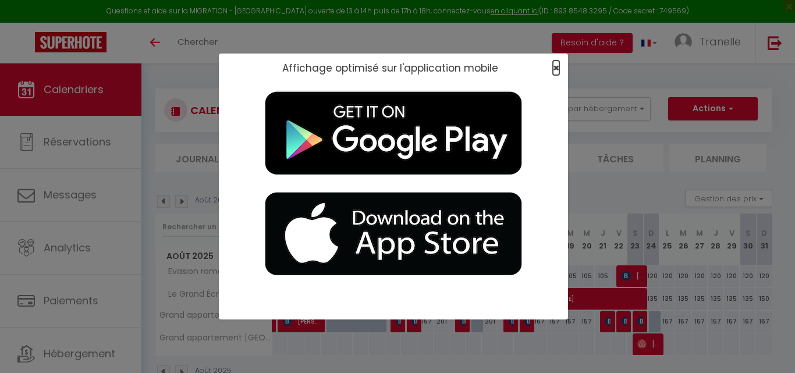
click at [428, 62] on span "×" at bounding box center [556, 68] width 6 height 15
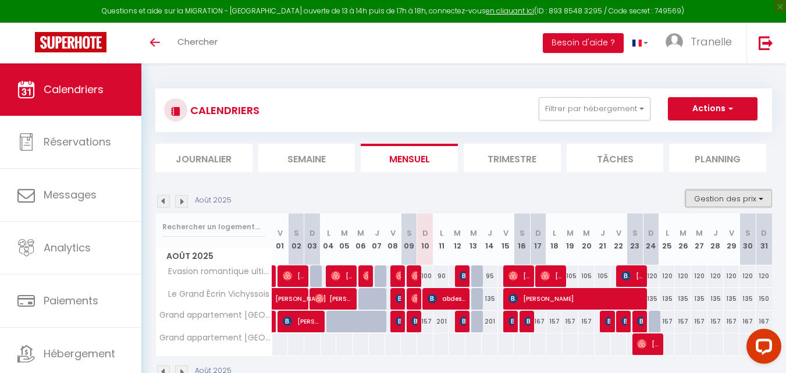
click at [428, 200] on button "Gestion des prix" at bounding box center [729, 198] width 87 height 17
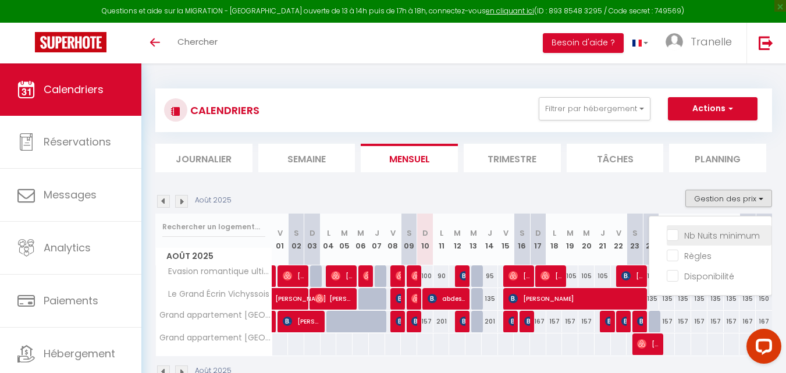
click at [428, 231] on input "Nb Nuits minimum" at bounding box center [719, 235] width 105 height 12
checkbox input "true"
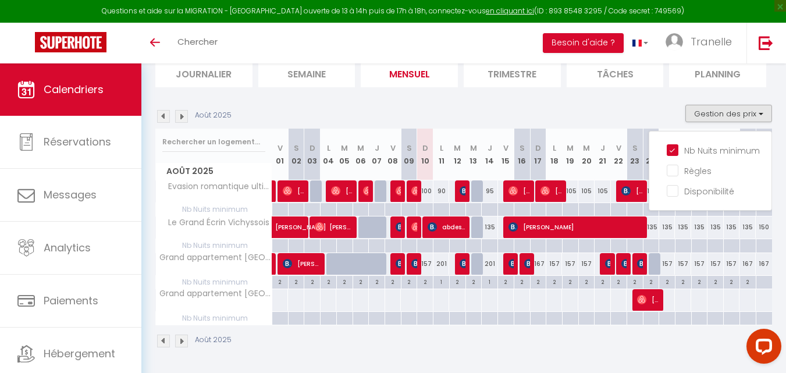
scroll to position [78, 0]
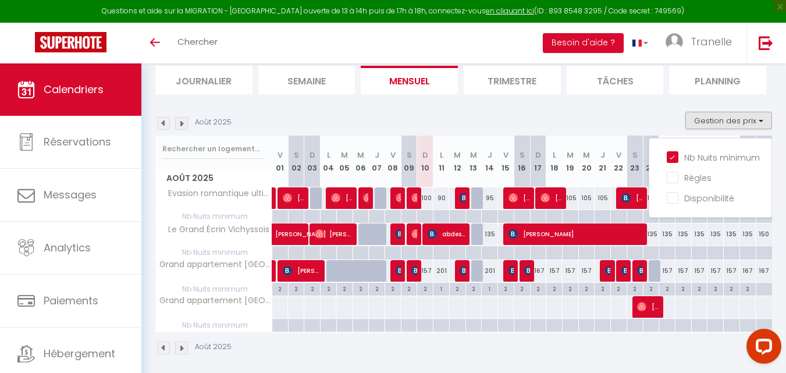
click at [428, 112] on div "Août 2025 Gestion des prix Nb Nuits minimum Règles Disponibilité" at bounding box center [463, 124] width 617 height 24
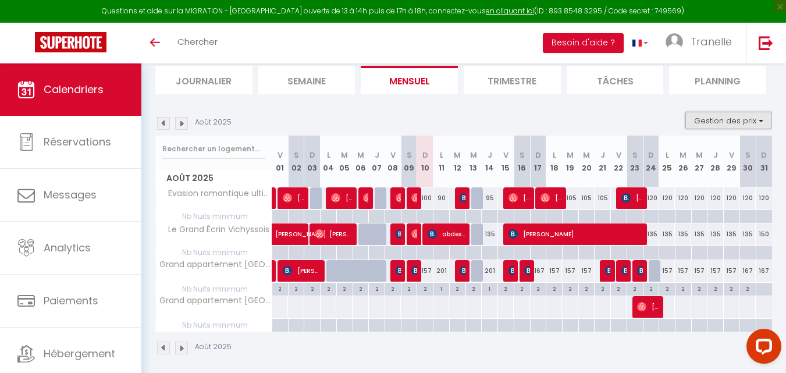
click at [428, 120] on button "Gestion des prix" at bounding box center [729, 120] width 87 height 17
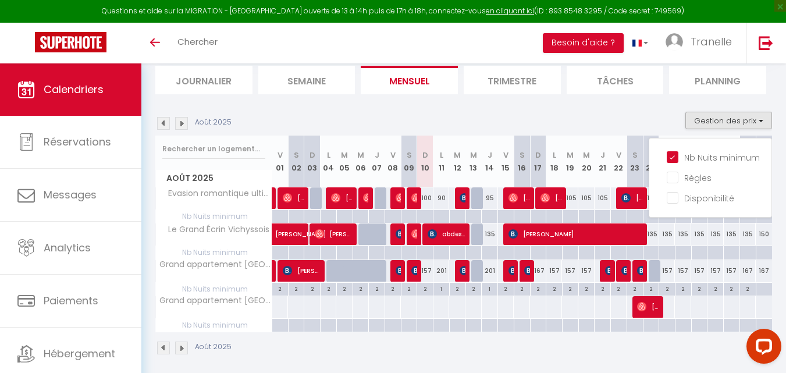
click at [276, 212] on div at bounding box center [280, 211] width 16 height 2
type input "Ven 01 Août 2025"
type input "[DATE]"
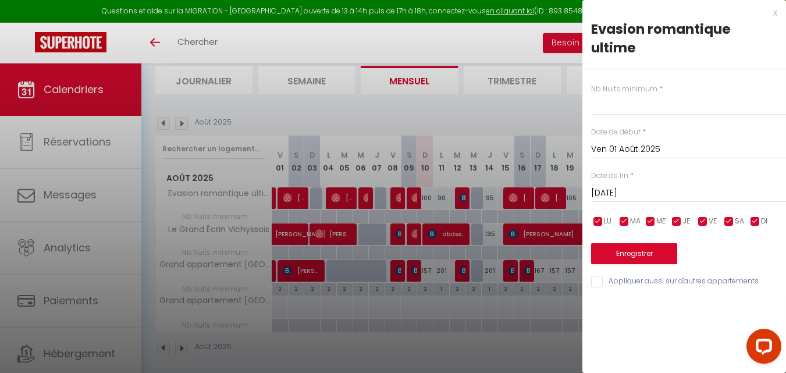
click at [426, 196] on div at bounding box center [393, 186] width 786 height 373
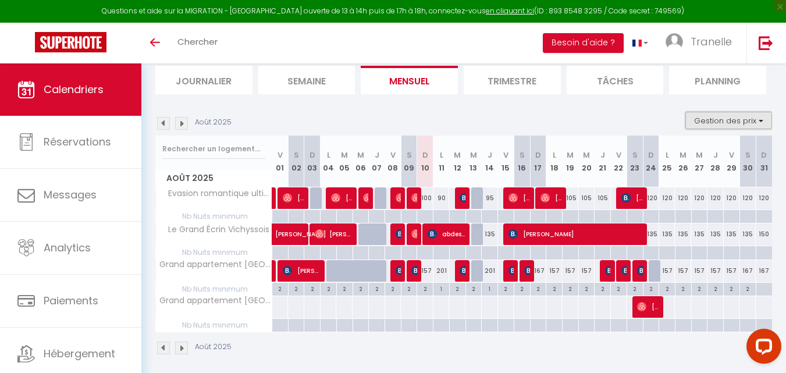
click at [428, 125] on button "Gestion des prix" at bounding box center [729, 120] width 87 height 17
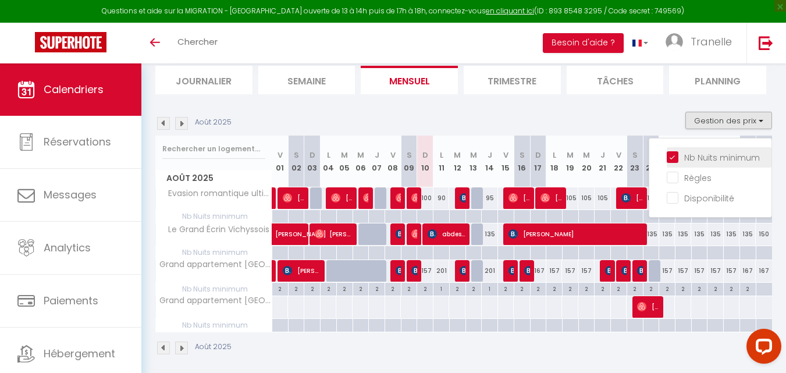
click at [428, 157] on input "Nb Nuits minimum" at bounding box center [719, 157] width 105 height 12
click at [428, 157] on div "Nb Nuits minimum Règles Disponibilité" at bounding box center [710, 178] width 123 height 80
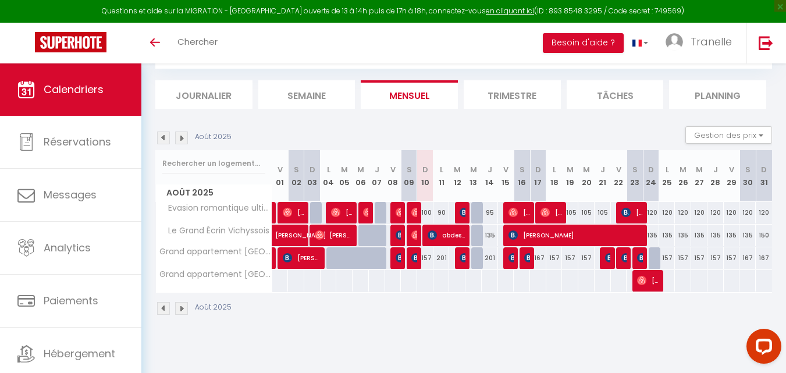
scroll to position [63, 0]
click at [428, 137] on button "Gestion des prix" at bounding box center [729, 134] width 87 height 17
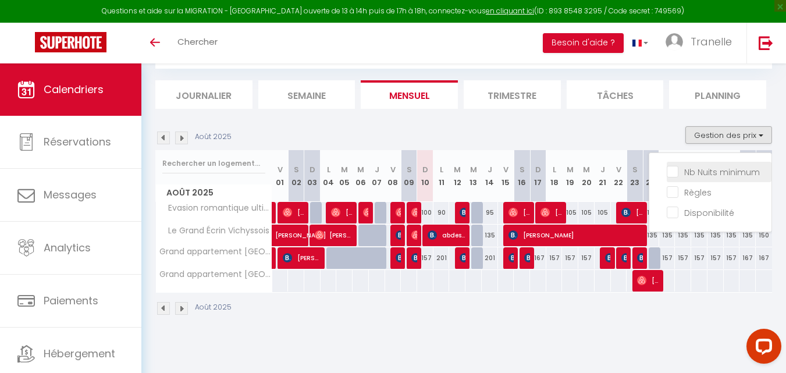
click at [428, 171] on input "Nb Nuits minimum" at bounding box center [719, 171] width 105 height 12
checkbox input "true"
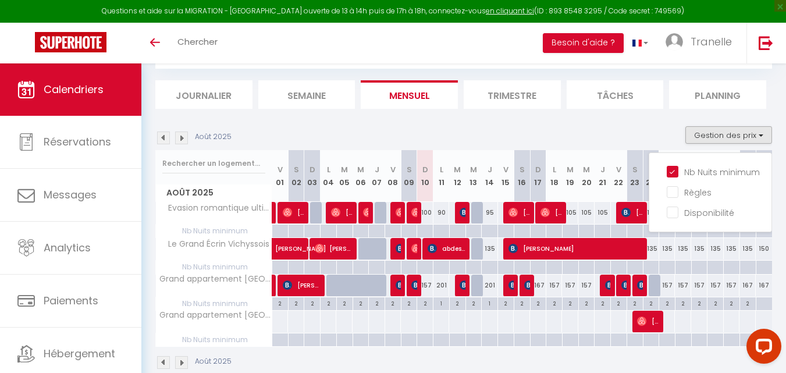
click at [427, 230] on div at bounding box center [425, 231] width 16 height 13
type input "Dim 10 Août 2025"
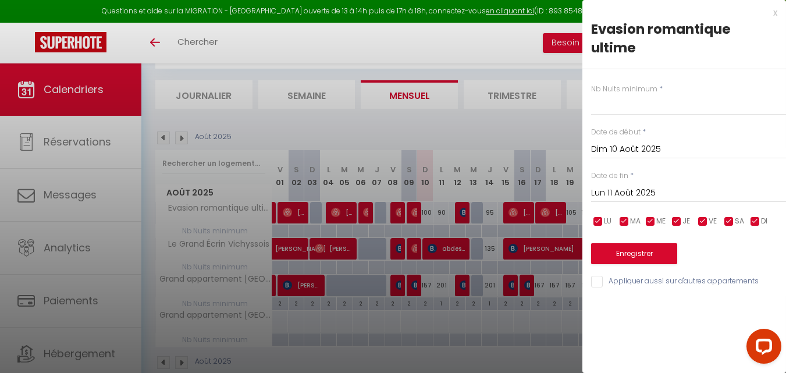
click at [428, 195] on input "Lun 11 Août 2025" at bounding box center [688, 193] width 195 height 15
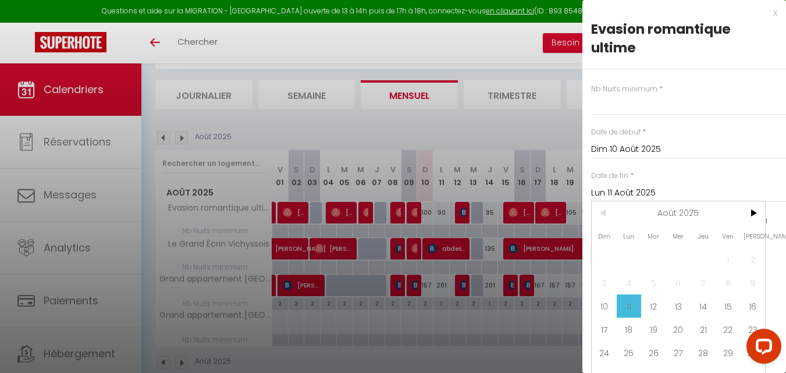
scroll to position [24, 0]
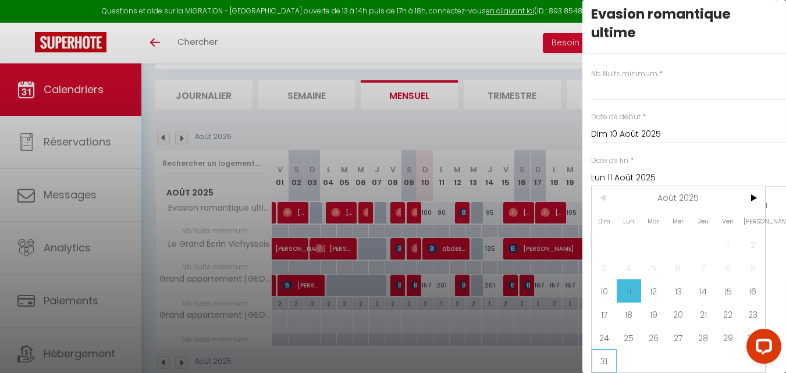
click at [428, 350] on span "31" at bounding box center [604, 360] width 25 height 23
type input "Dim 31 Août 2025"
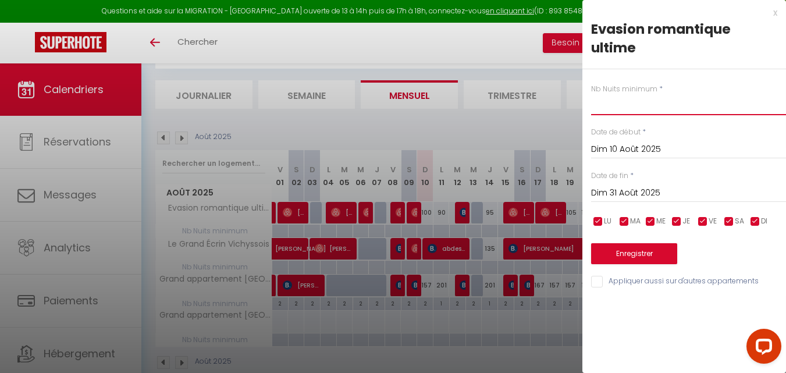
click at [428, 95] on input "text" at bounding box center [688, 104] width 195 height 21
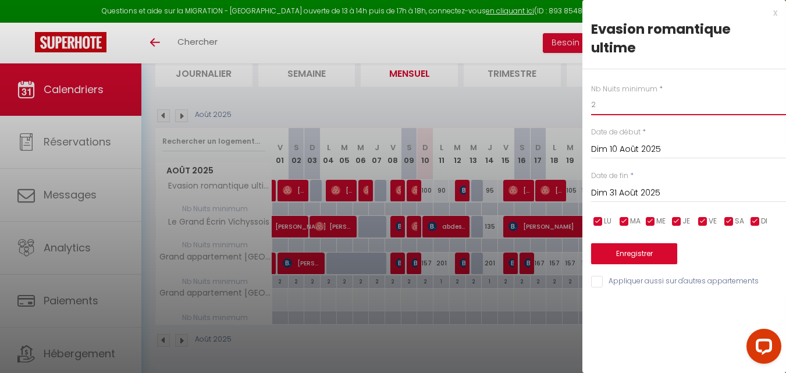
type input "2"
click at [428, 250] on button "Enregistrer" at bounding box center [634, 253] width 86 height 21
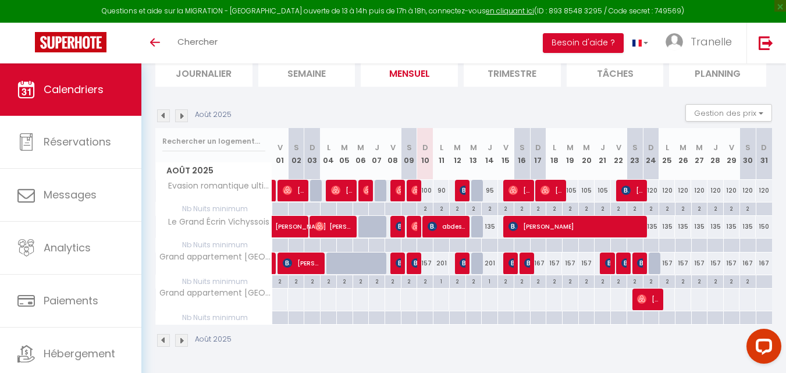
click at [180, 342] on img at bounding box center [181, 340] width 13 height 13
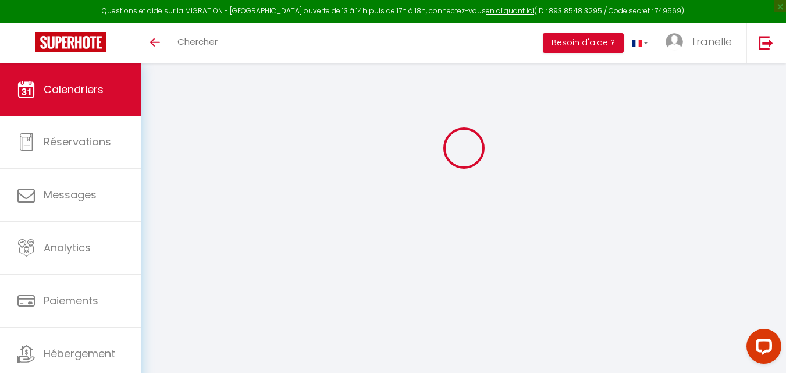
scroll to position [63, 0]
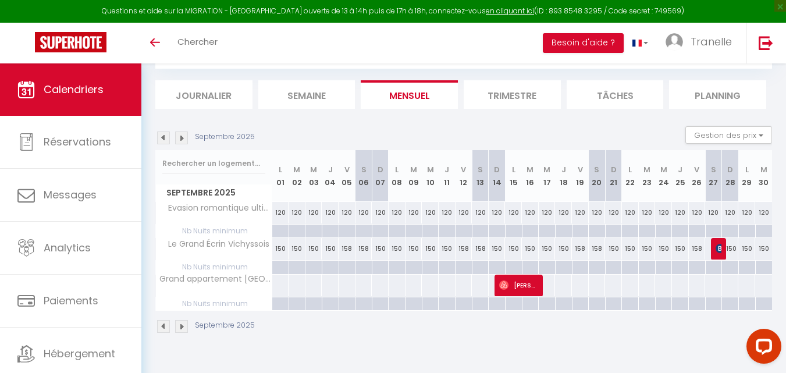
click at [163, 139] on img at bounding box center [163, 138] width 13 height 13
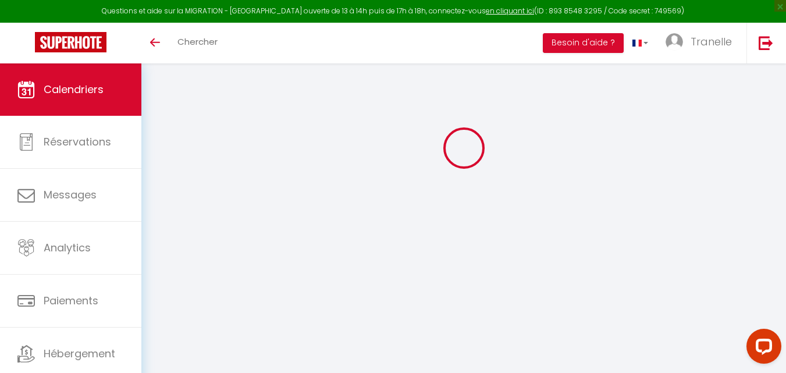
scroll to position [86, 0]
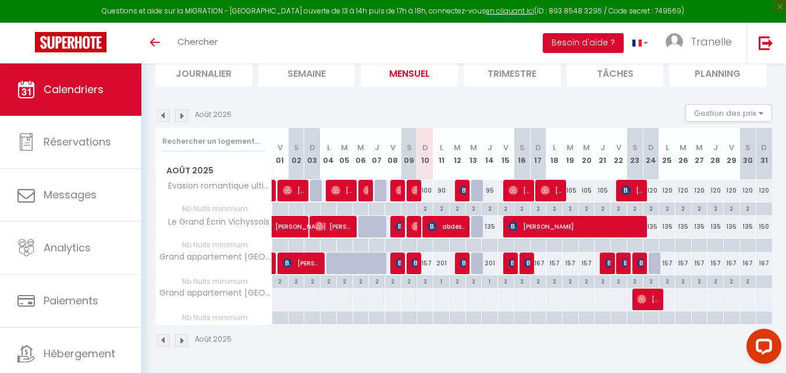
click at [427, 207] on div "2" at bounding box center [425, 208] width 16 height 11
type input "2"
type input "Dim 10 Août 2025"
type input "Lun 11 Août 2025"
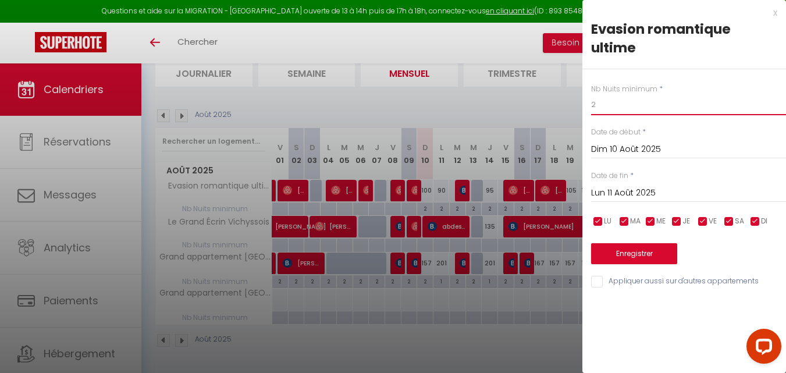
click at [428, 108] on input "2" at bounding box center [688, 104] width 195 height 21
type input "1"
click at [428, 254] on button "Enregistrer" at bounding box center [634, 253] width 86 height 21
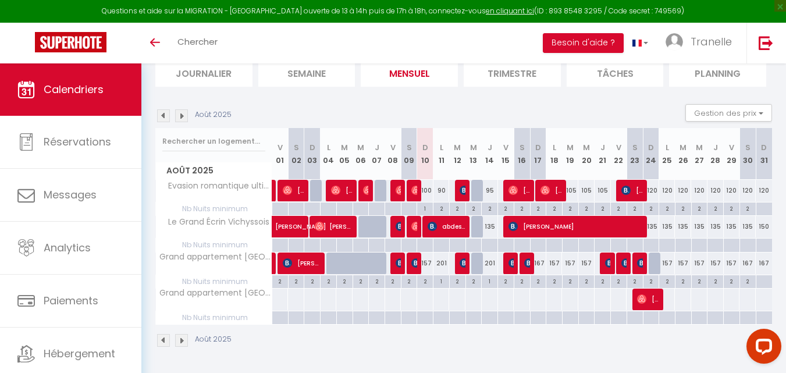
click at [428, 281] on div "1" at bounding box center [442, 280] width 16 height 11
type input "1"
type input "Lun 11 Août 2025"
type input "[DATE]"
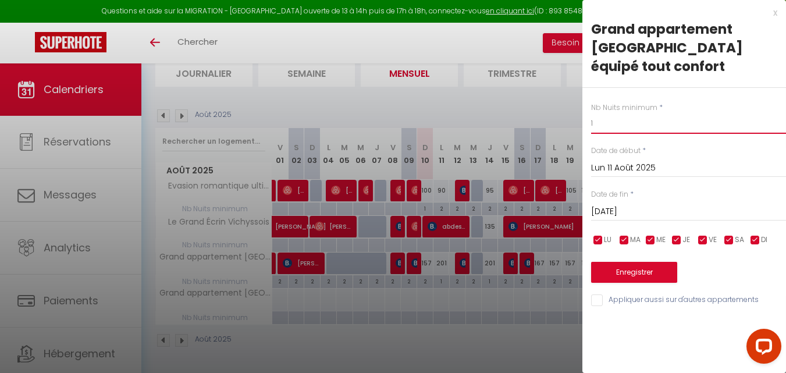
click at [428, 113] on input "1" at bounding box center [688, 123] width 195 height 21
click at [428, 262] on button "Enregistrer" at bounding box center [634, 272] width 86 height 21
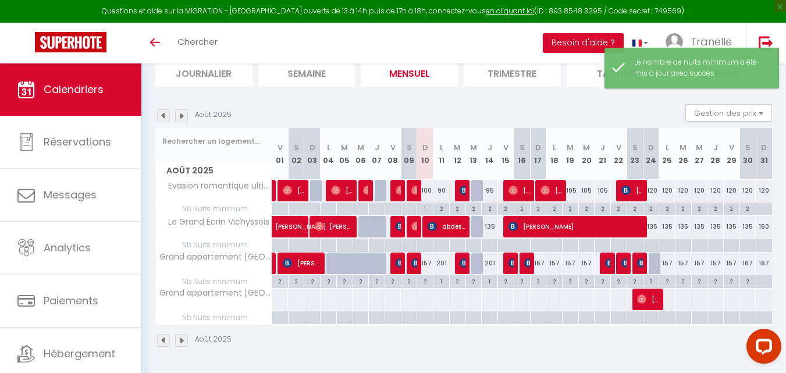
click at [427, 206] on div "1" at bounding box center [425, 208] width 16 height 11
type input "1"
type input "Dim 10 Août 2025"
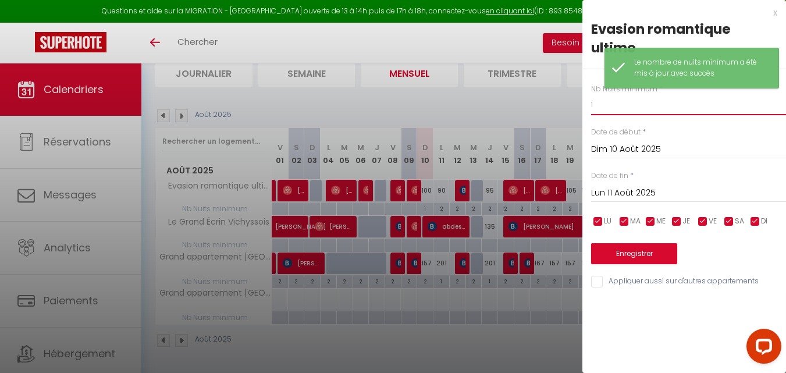
click at [428, 107] on input "1" at bounding box center [688, 104] width 195 height 21
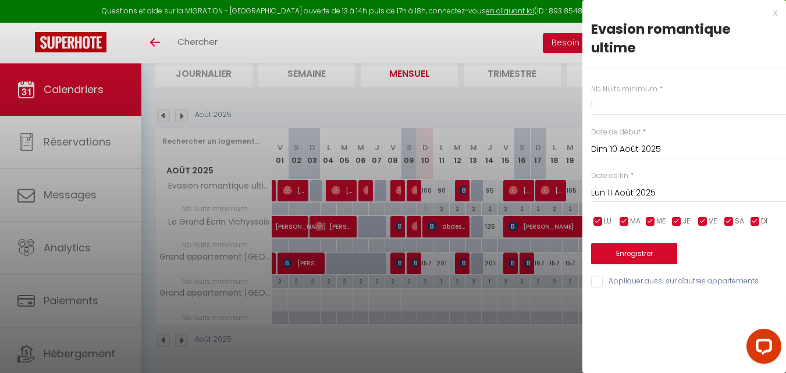
click at [428, 197] on input "Lun 11 Août 2025" at bounding box center [688, 193] width 195 height 15
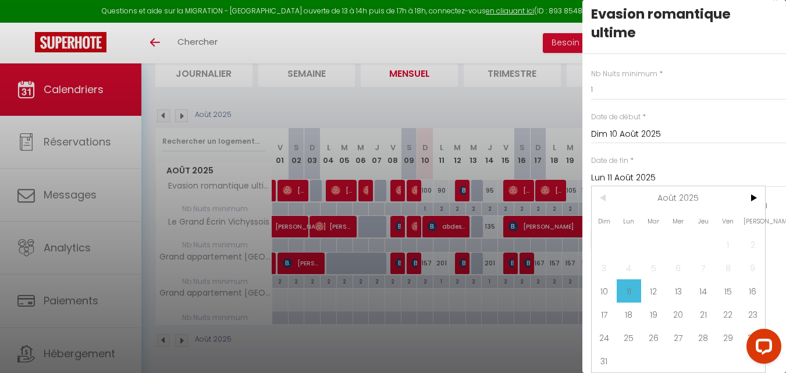
scroll to position [24, 0]
click at [428, 349] on span "31" at bounding box center [604, 360] width 25 height 23
type input "Dim 31 Août 2025"
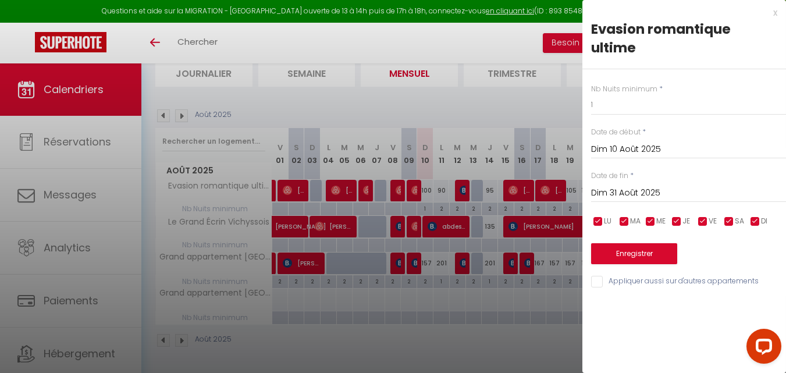
scroll to position [0, 0]
click at [428, 260] on button "Enregistrer" at bounding box center [634, 253] width 86 height 21
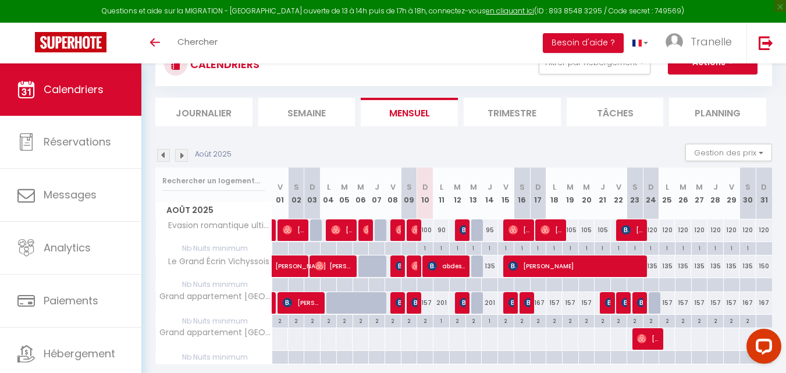
scroll to position [86, 0]
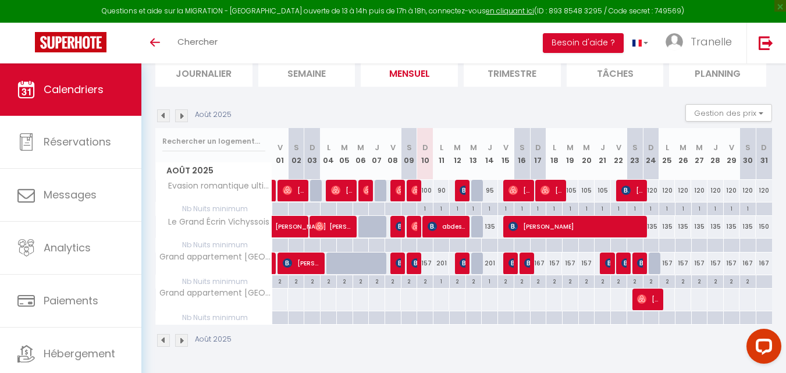
click at [409, 208] on div at bounding box center [409, 209] width 16 height 13
type input "Sam 09 Août 2025"
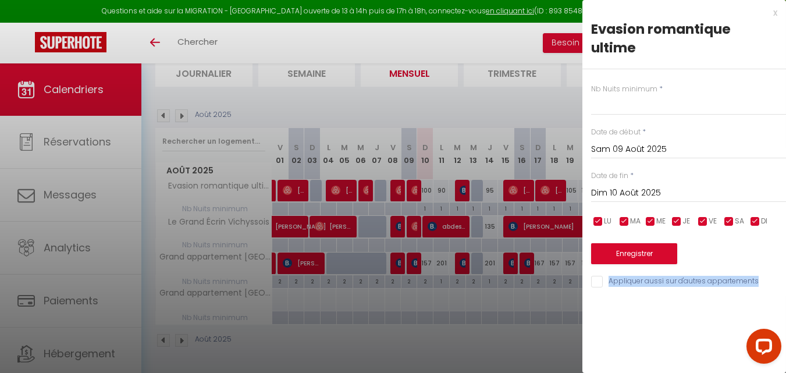
drag, startPoint x: 552, startPoint y: 196, endPoint x: 634, endPoint y: 258, distance: 103.0
click at [428, 258] on body "Questions et aide sur la MIGRATION - [GEOGRAPHIC_DATA] ouverte de 13 à 14h puis…" at bounding box center [393, 175] width 786 height 395
click at [428, 191] on input "Dim 10 Août 2025" at bounding box center [688, 193] width 195 height 15
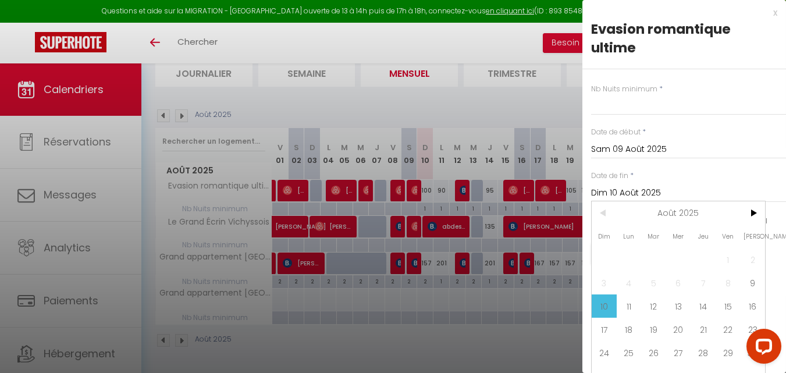
scroll to position [24, 0]
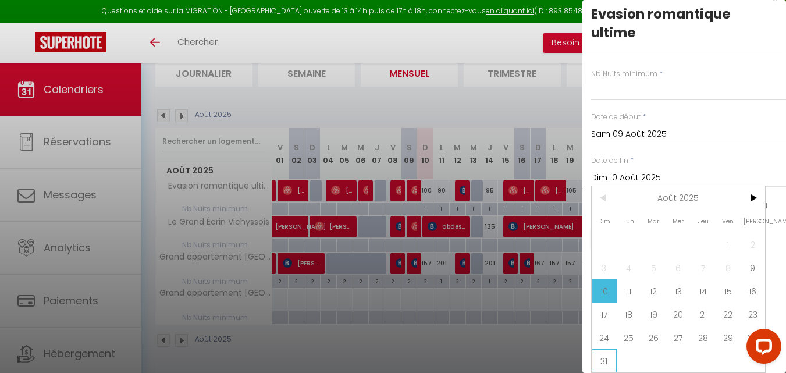
click at [428, 349] on span "31" at bounding box center [604, 360] width 25 height 23
type input "Dim 31 Août 2025"
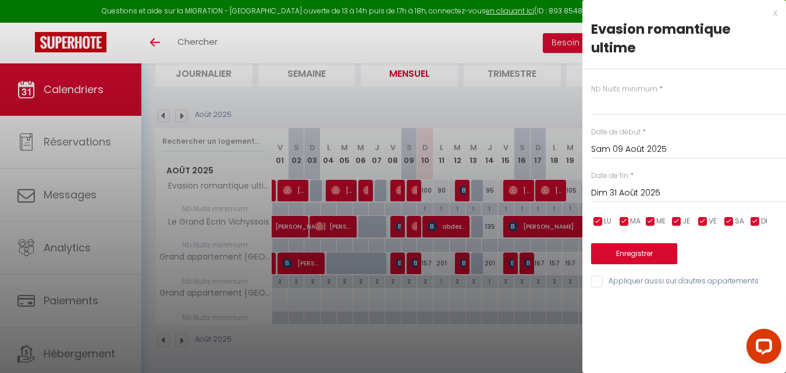
scroll to position [0, 0]
click at [428, 257] on button "Enregistrer" at bounding box center [634, 253] width 86 height 21
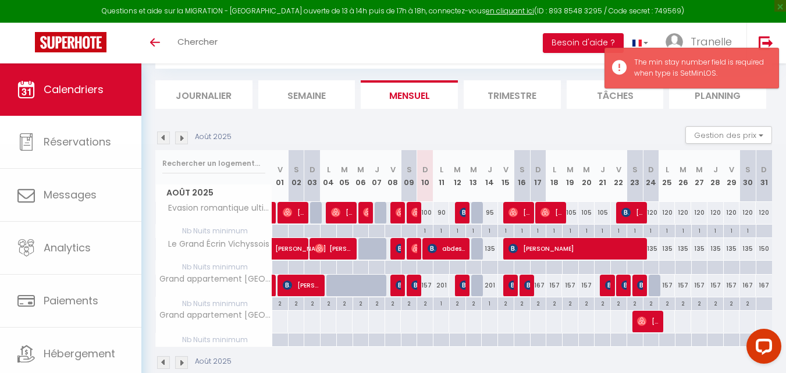
scroll to position [86, 0]
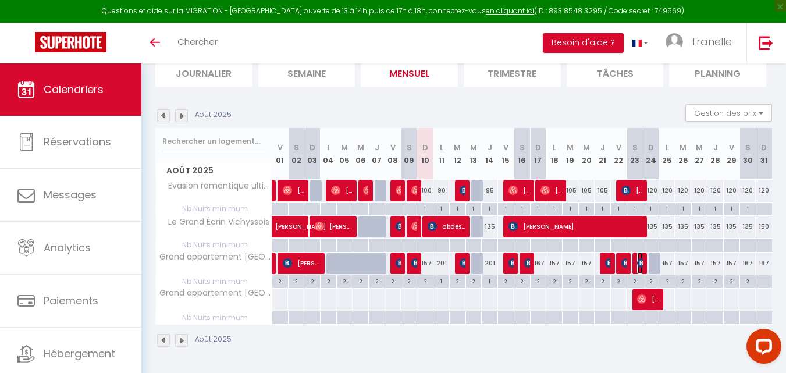
click at [428, 260] on img at bounding box center [641, 262] width 9 height 9
select select "OK"
select select "KO"
select select "0"
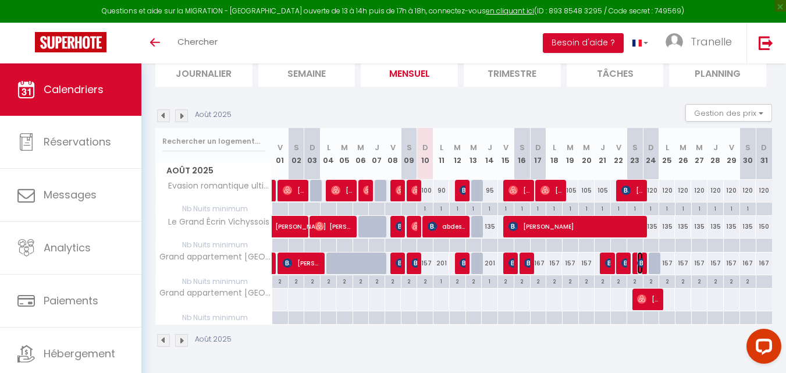
select select "1"
select select
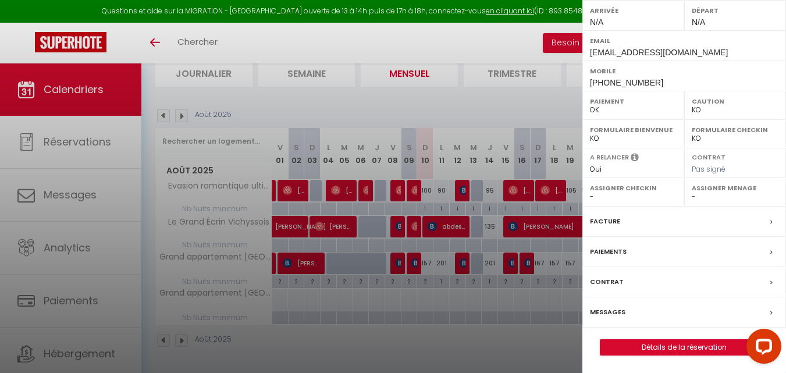
scroll to position [200, 0]
click at [428, 342] on link "Détails de la réservation" at bounding box center [685, 347] width 168 height 15
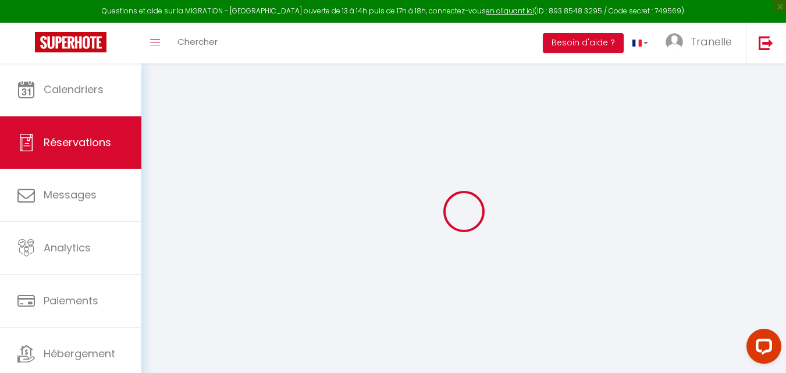
select select
select select "14"
checkbox input "false"
select select
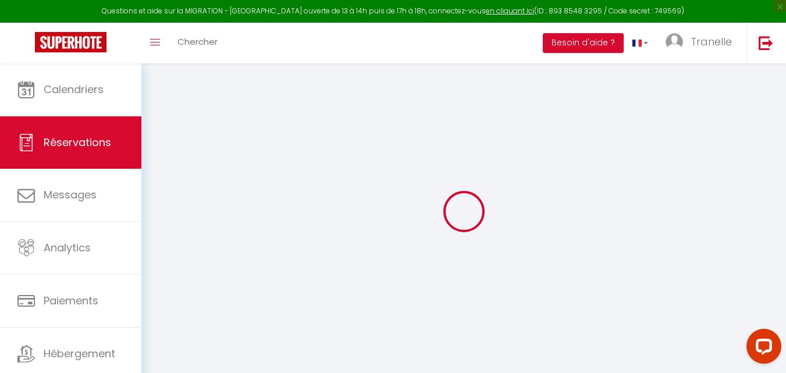
select select
checkbox input "false"
select select
checkbox input "false"
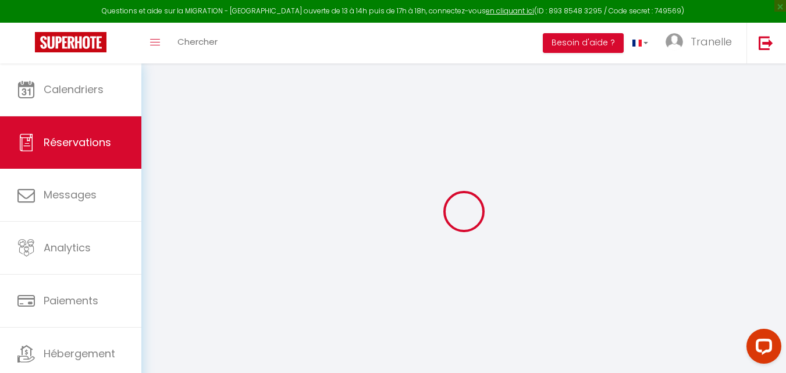
type textarea "** THIS RESERVATION HAS BEEN PRE-PAID ** Reservation has a cancellation grace p…"
type input "9.66"
select select
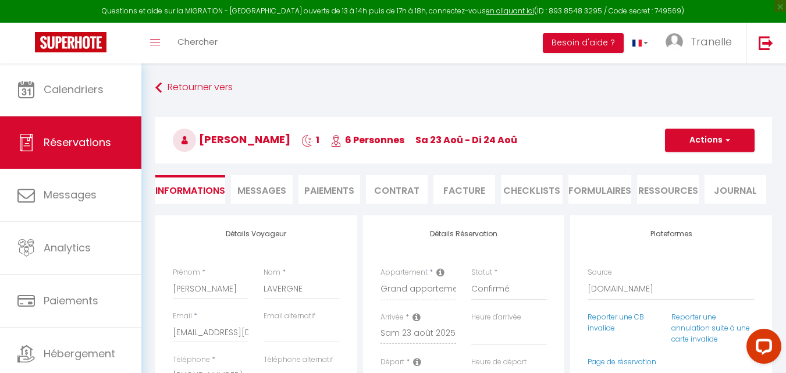
checkbox input "false"
select select
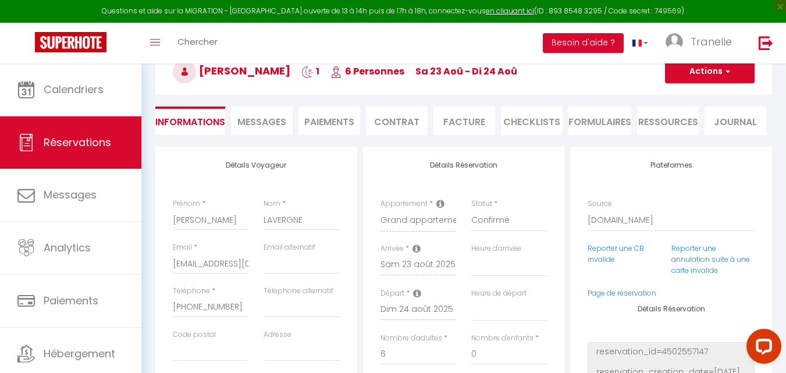
scroll to position [48, 0]
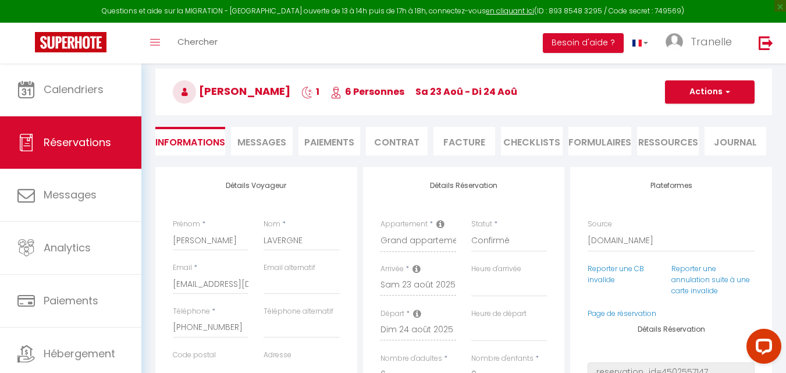
click at [388, 143] on li "Contrat" at bounding box center [397, 141] width 62 height 29
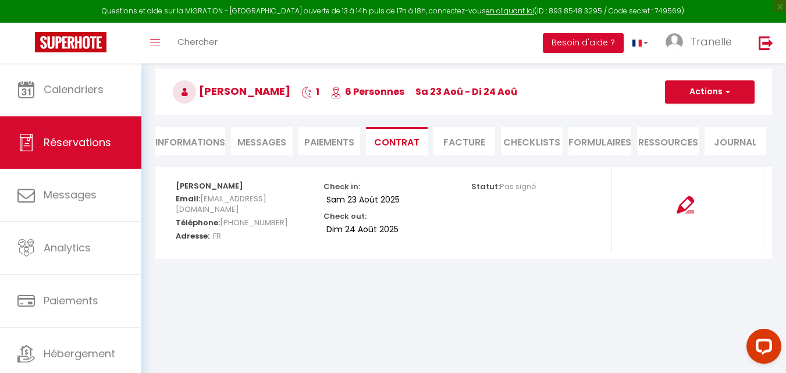
click at [174, 150] on li "Informations" at bounding box center [190, 141] width 70 height 29
select select
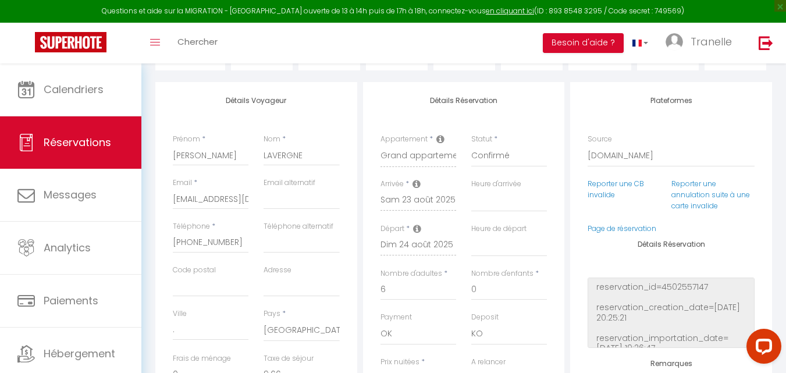
scroll to position [119, 0]
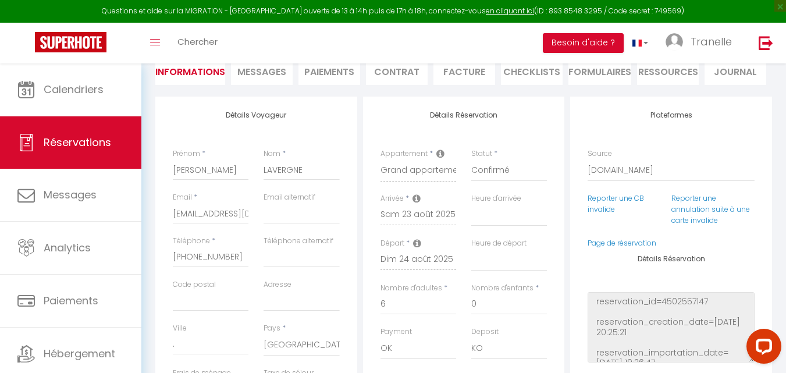
click at [261, 73] on span "Messages" at bounding box center [261, 71] width 49 height 13
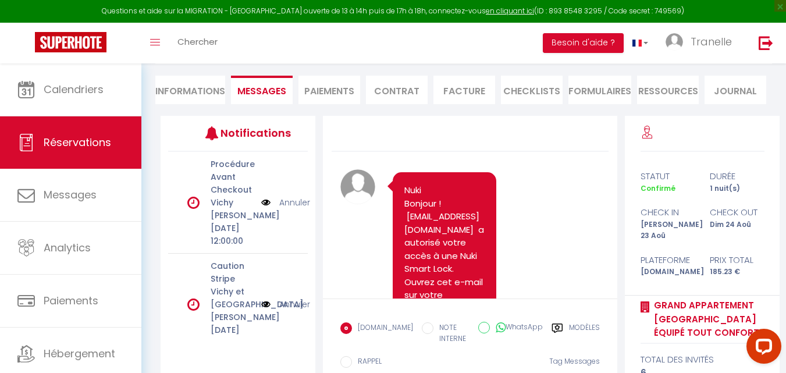
scroll to position [59, 0]
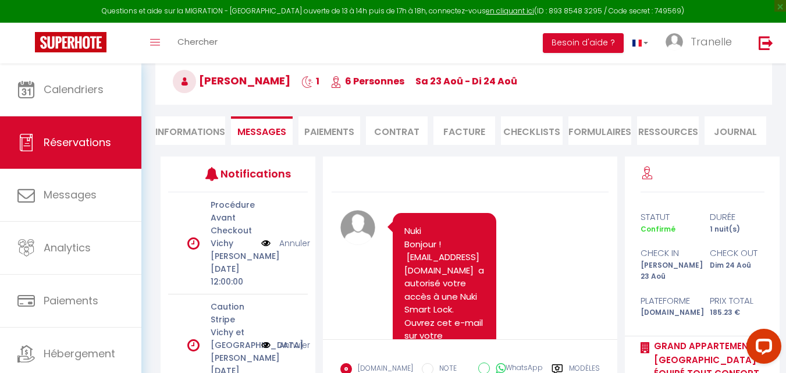
click at [330, 134] on li "Paiements" at bounding box center [330, 130] width 62 height 29
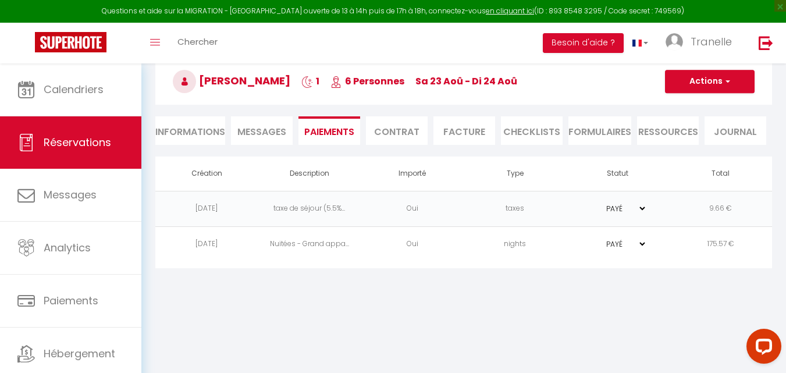
click at [405, 121] on li "Contrat" at bounding box center [397, 130] width 62 height 29
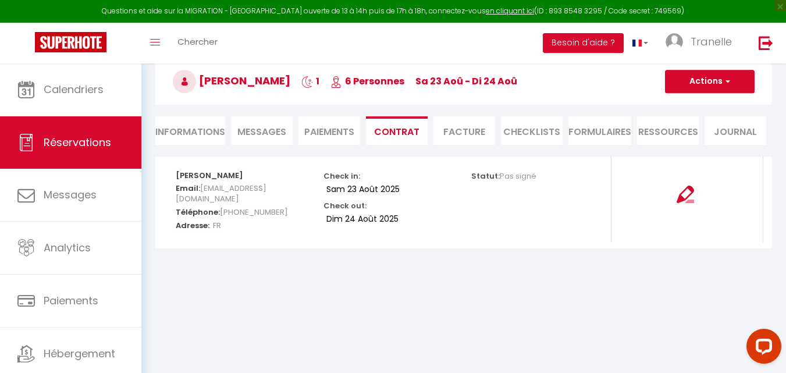
click at [339, 126] on li "Paiements" at bounding box center [330, 130] width 62 height 29
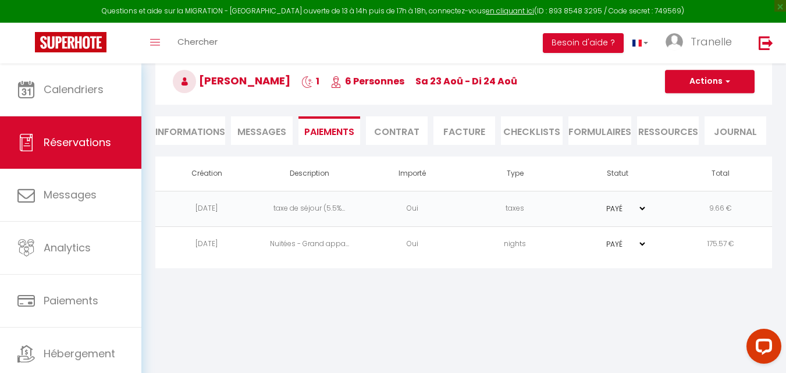
click at [250, 133] on span "Messages" at bounding box center [261, 131] width 49 height 13
select select
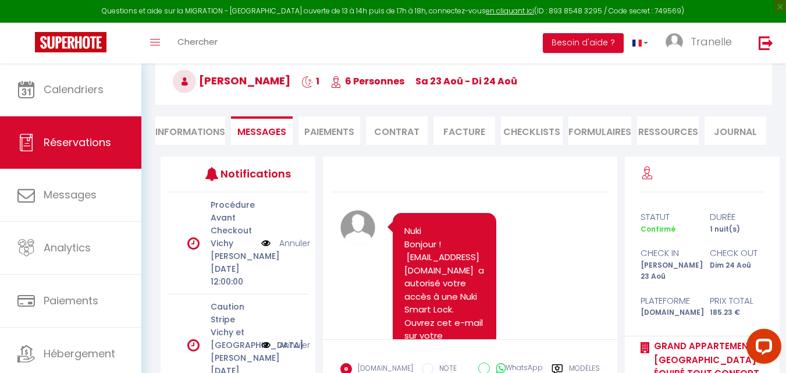
select select
click at [189, 134] on li "Informations" at bounding box center [190, 130] width 70 height 29
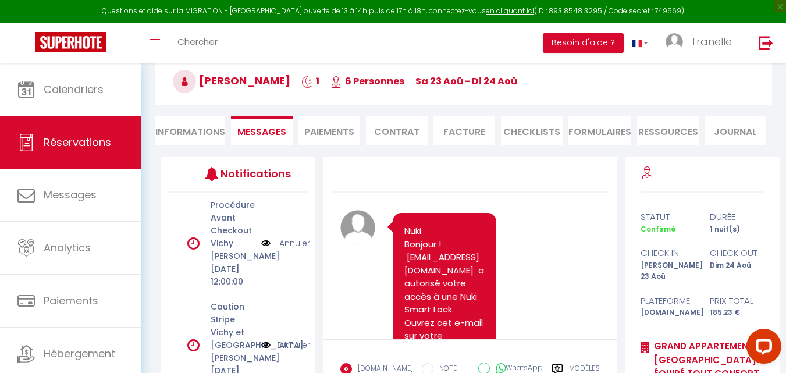
select select
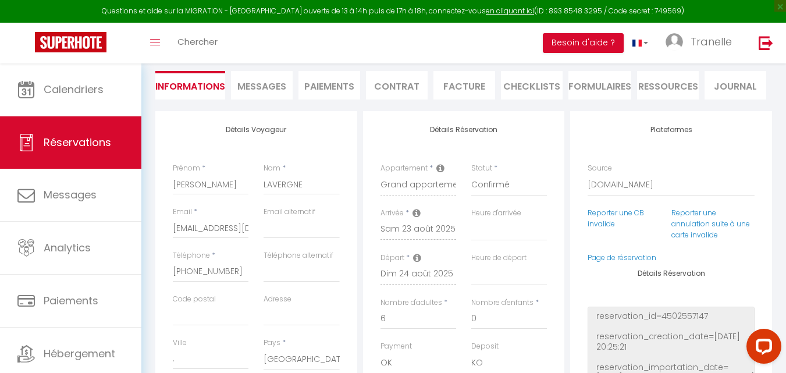
scroll to position [29, 0]
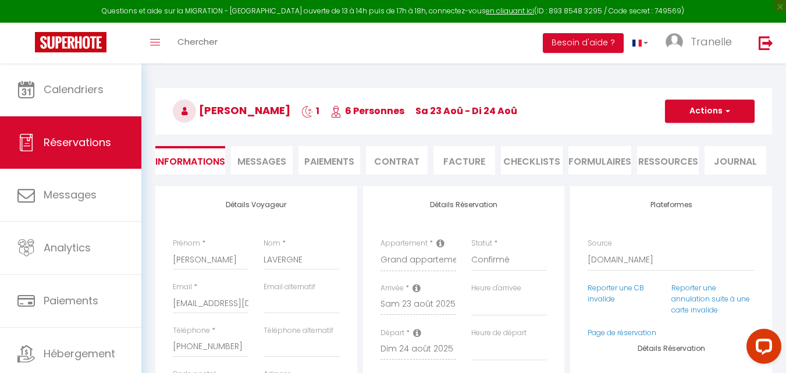
select select
checkbox input "false"
select select
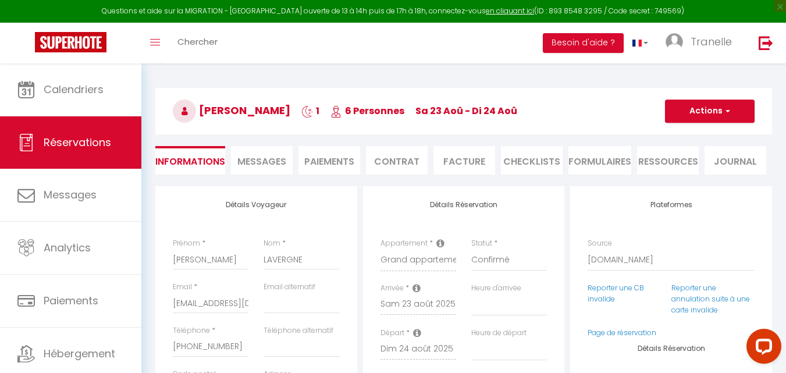
checkbox input "false"
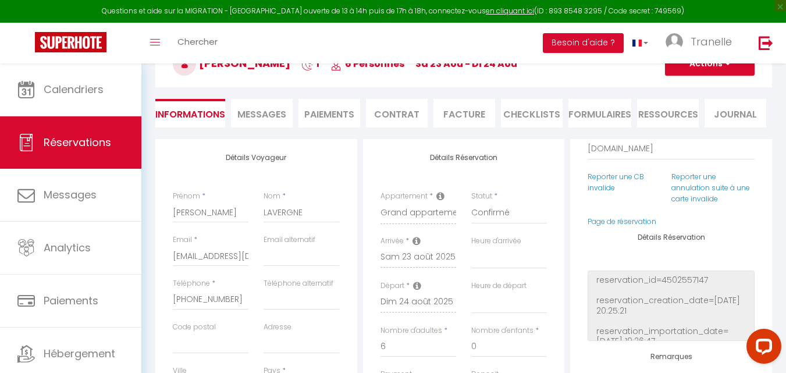
scroll to position [74, 0]
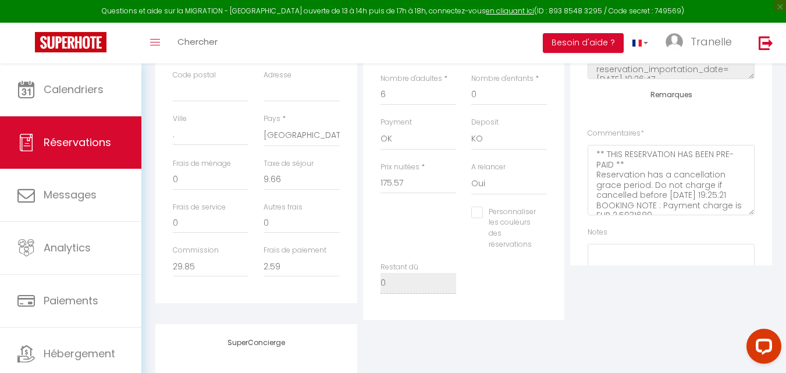
select select
checkbox input "false"
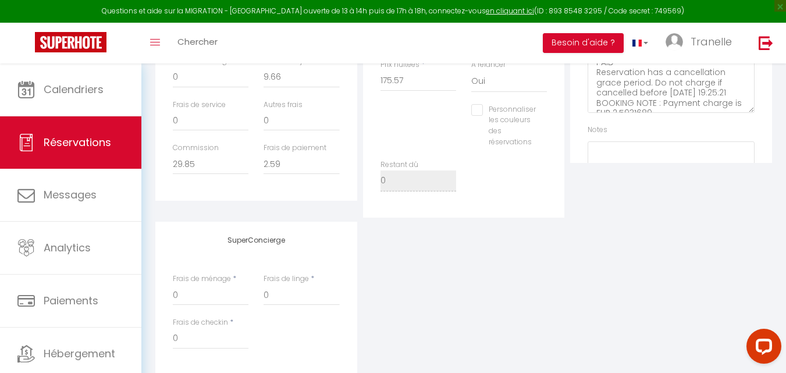
select select
checkbox input "false"
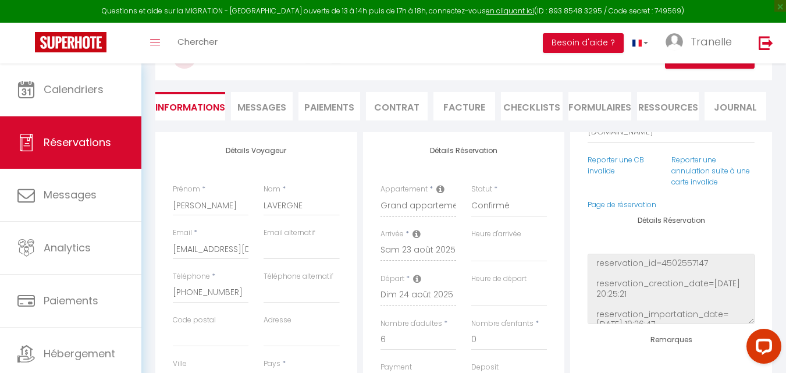
scroll to position [37, 0]
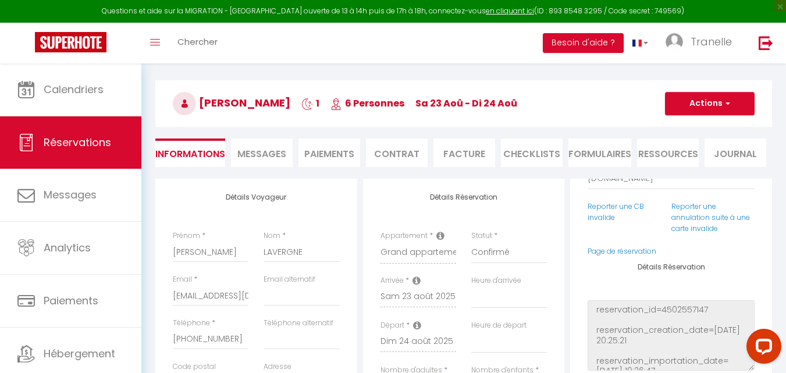
select select
checkbox input "false"
select select
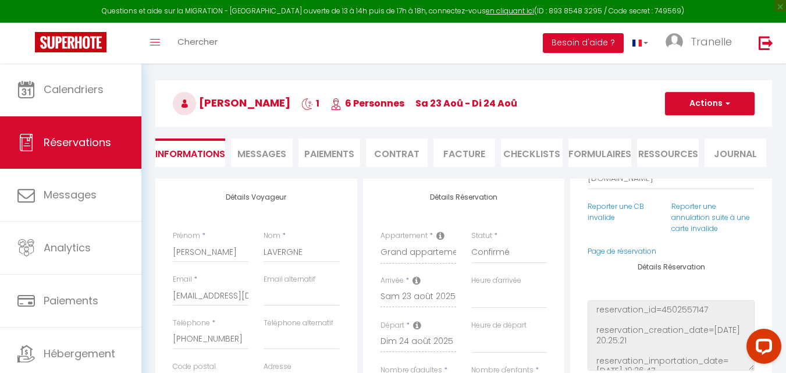
checkbox input "false"
select select
checkbox input "false"
select select
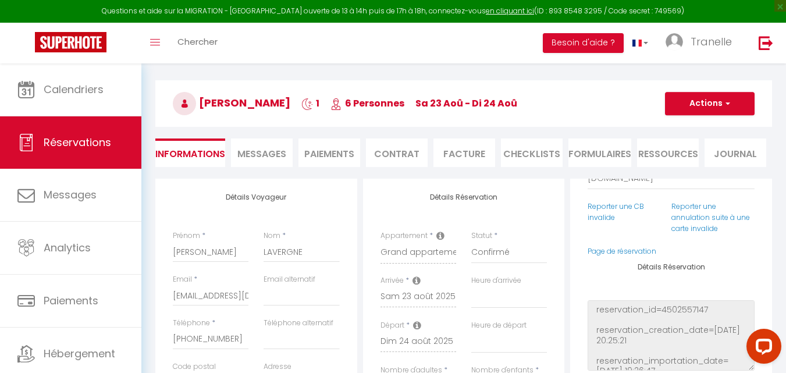
select select
checkbox input "false"
select select
checkbox input "false"
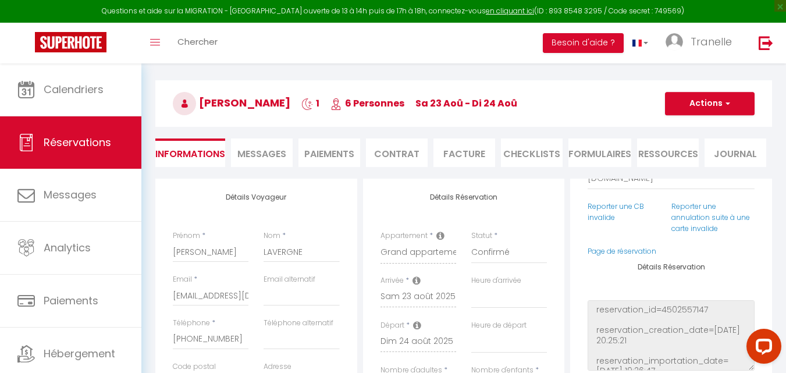
select select
checkbox input "false"
select select
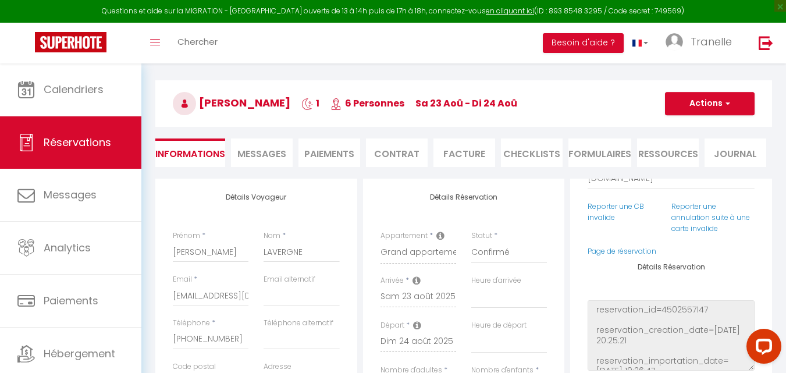
checkbox input "false"
select select
checkbox input "false"
select select
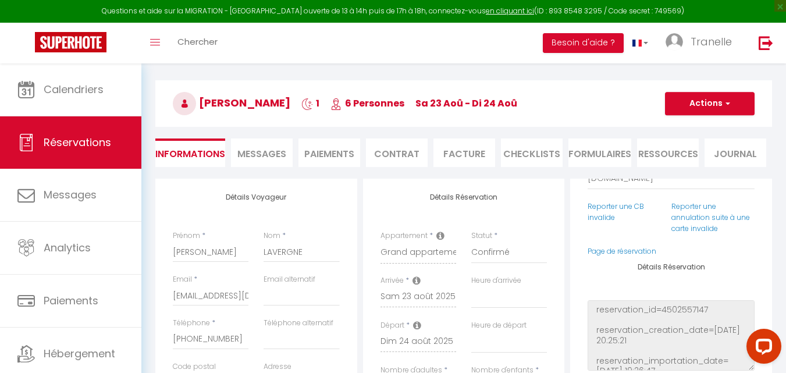
select select
checkbox input "false"
select select
checkbox input "false"
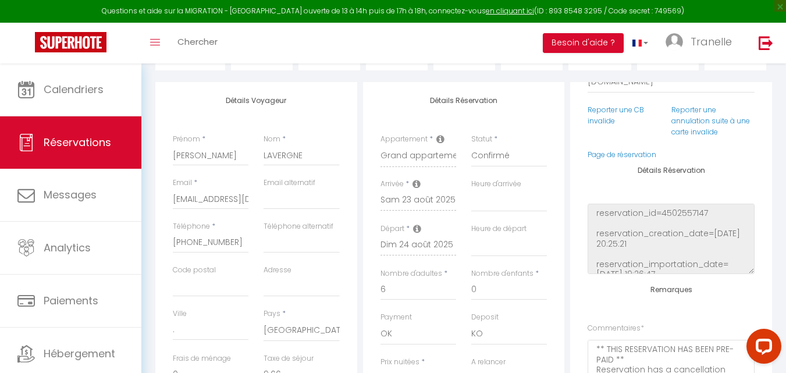
scroll to position [15, 0]
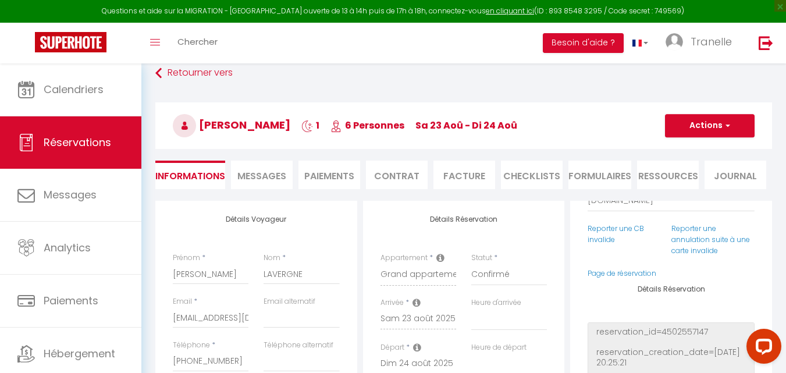
select select
checkbox input "false"
select select
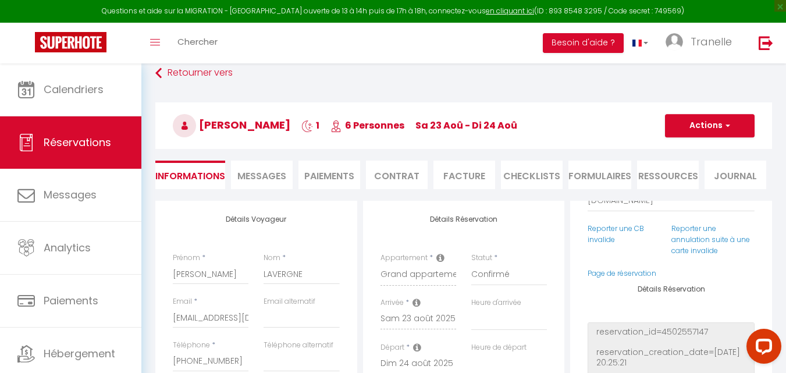
checkbox input "false"
click at [275, 169] on span "Messages" at bounding box center [261, 175] width 49 height 13
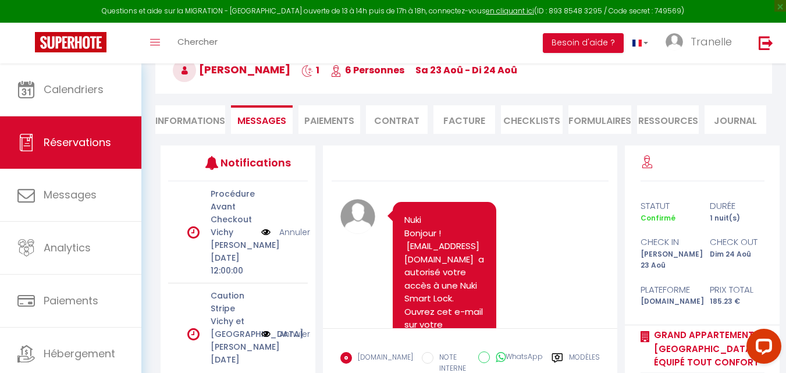
scroll to position [27, 0]
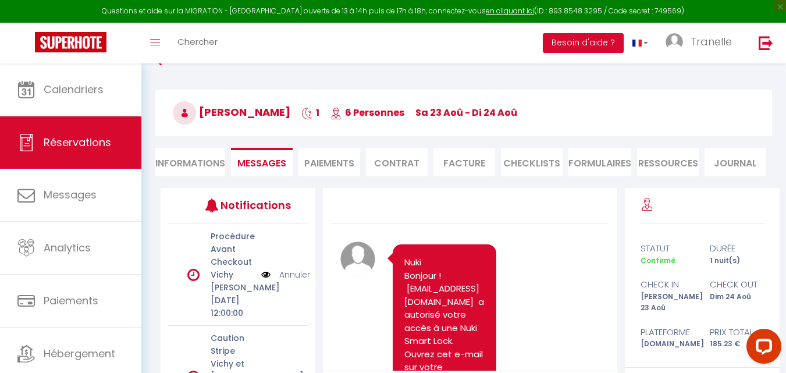
click at [331, 154] on li "Paiements" at bounding box center [330, 162] width 62 height 29
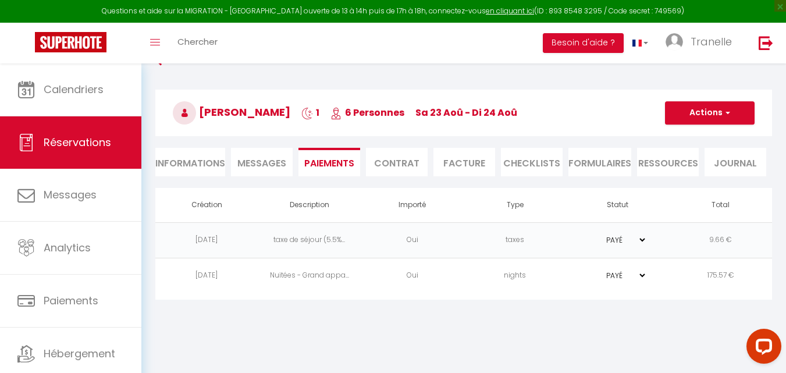
click at [404, 164] on li "Contrat" at bounding box center [397, 162] width 62 height 29
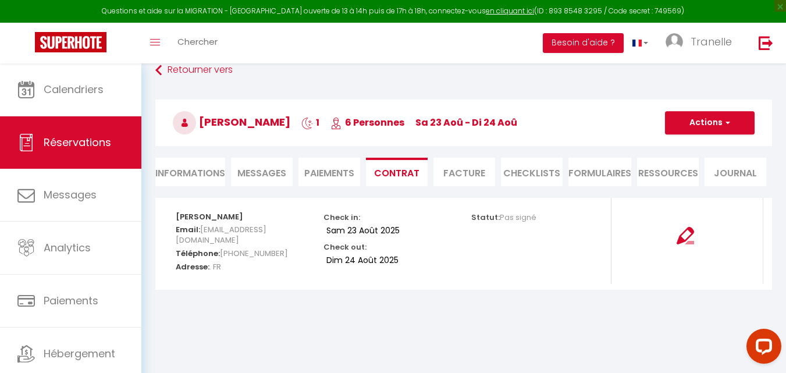
scroll to position [4, 0]
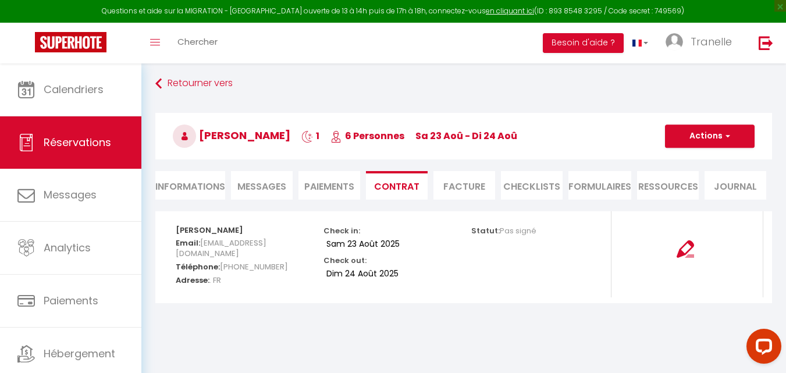
click at [428, 193] on li "Facture" at bounding box center [465, 185] width 62 height 29
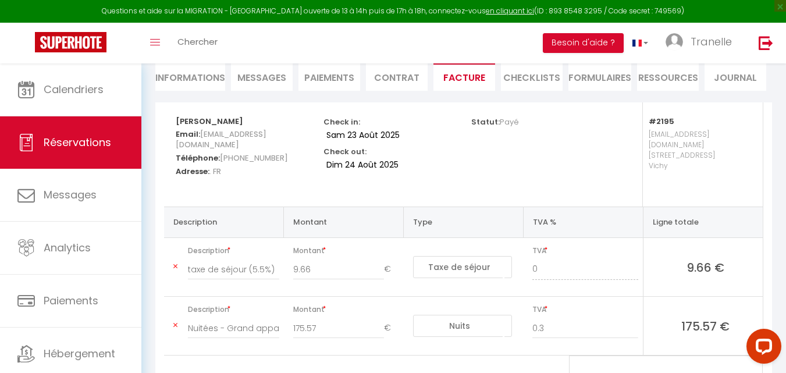
scroll to position [32, 0]
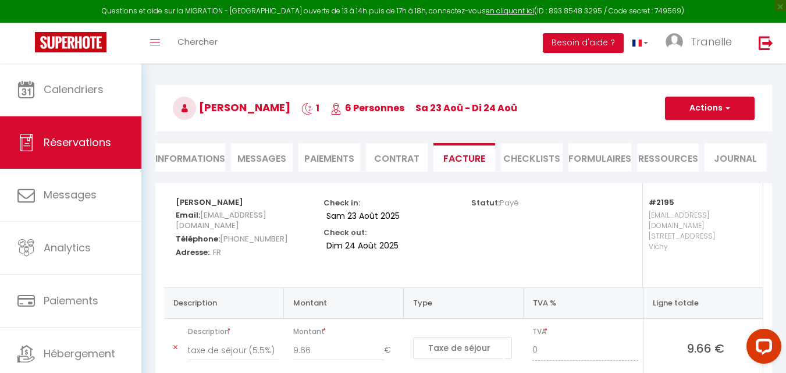
click at [194, 149] on li "Informations" at bounding box center [190, 157] width 70 height 29
select select
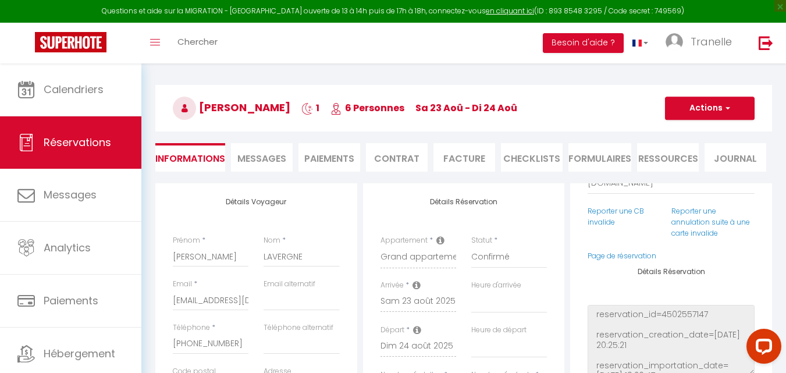
select select
checkbox input "false"
select select
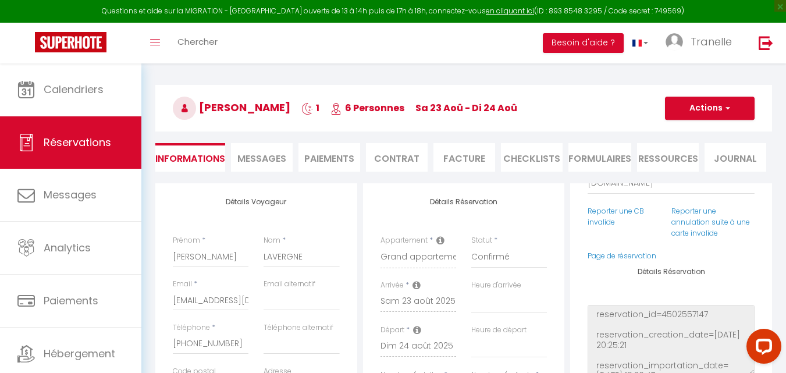
checkbox input "false"
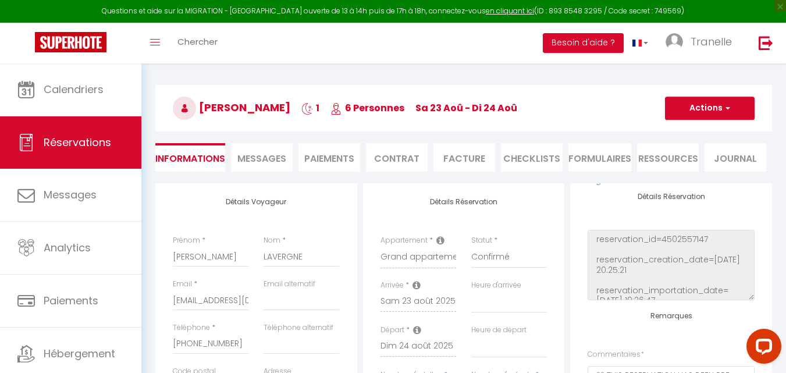
select select
checkbox input "false"
select select
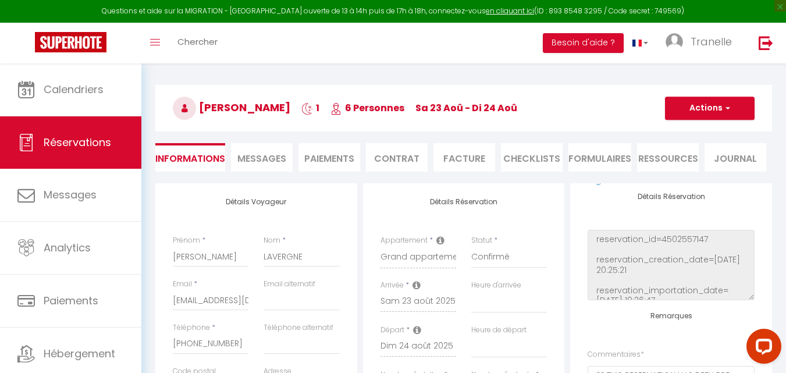
checkbox input "false"
select select
checkbox input "false"
select select
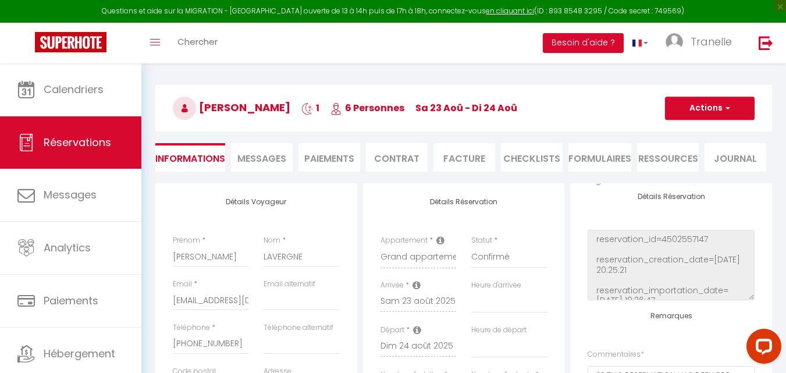
select select
checkbox input "false"
select select
checkbox input "false"
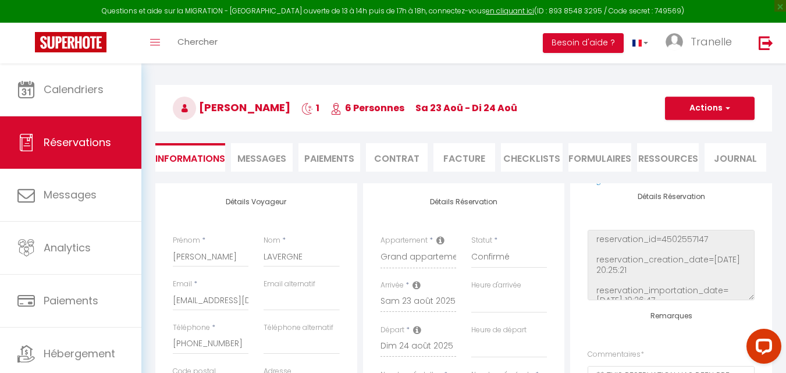
select select
checkbox input "false"
select select
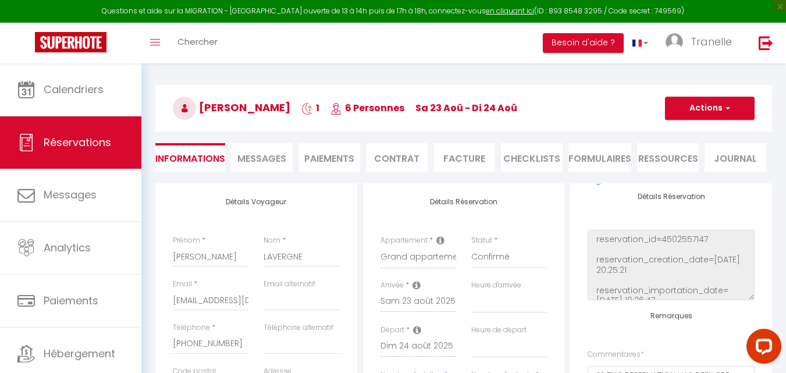
checkbox input "false"
select select
checkbox input "false"
select select
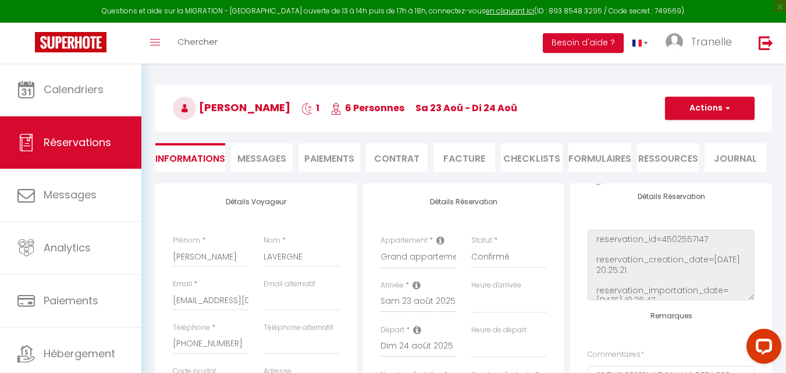
select select
checkbox input "false"
select select
checkbox input "false"
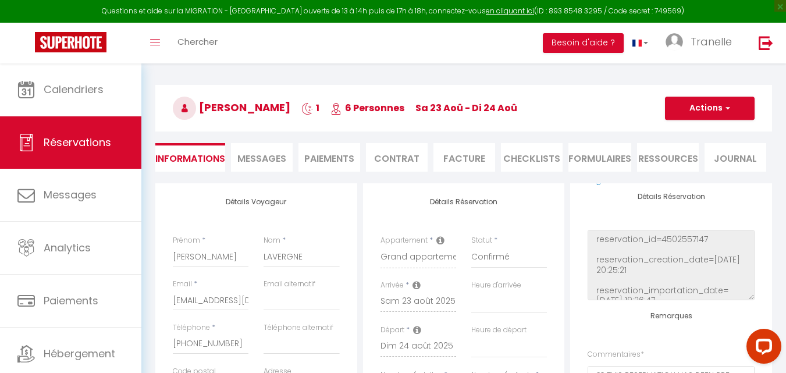
select select
checkbox input "false"
select select
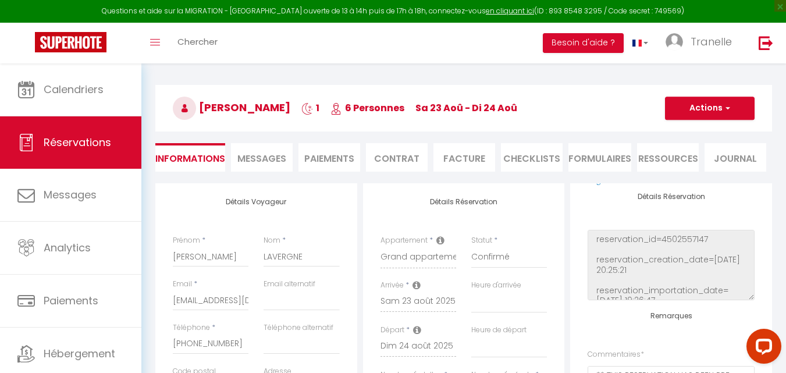
checkbox input "false"
click at [428, 37] on button "Besoin d'aide ?" at bounding box center [583, 43] width 81 height 20
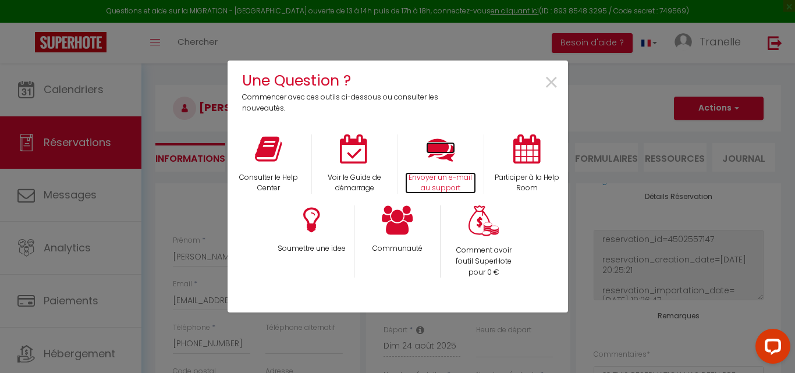
click at [428, 150] on icon at bounding box center [440, 148] width 29 height 29
select select
checkbox input "false"
select select
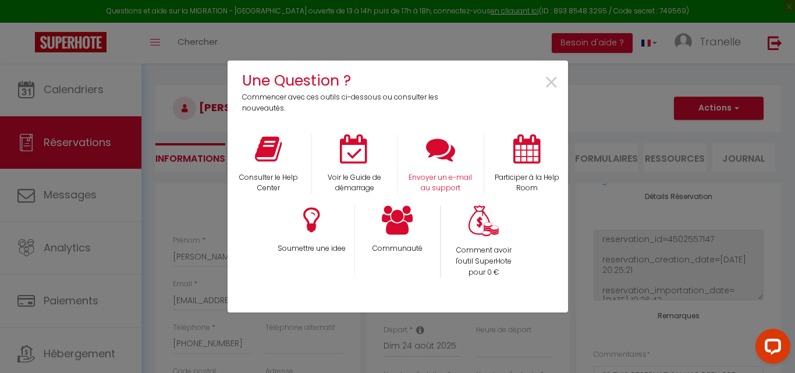
select select
checkbox input "false"
select select
checkbox input "false"
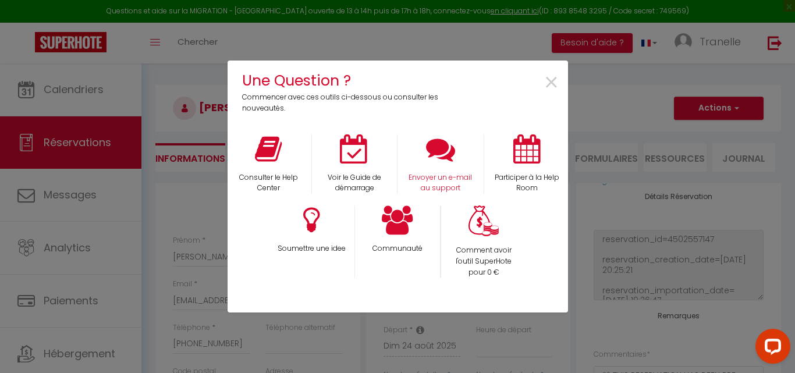
select select
checkbox input "false"
select select
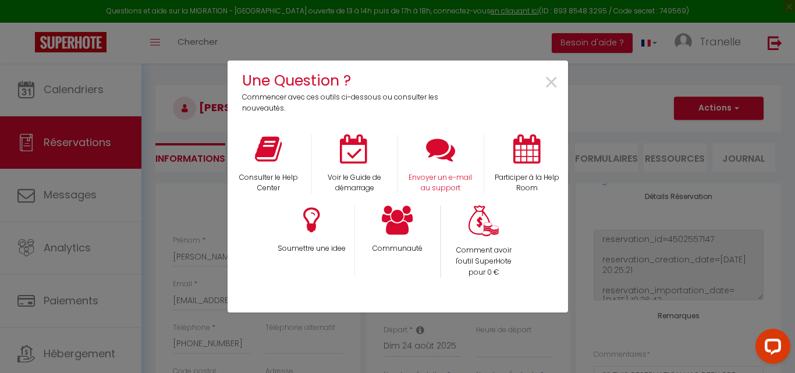
checkbox input "false"
select select
checkbox input "false"
select select
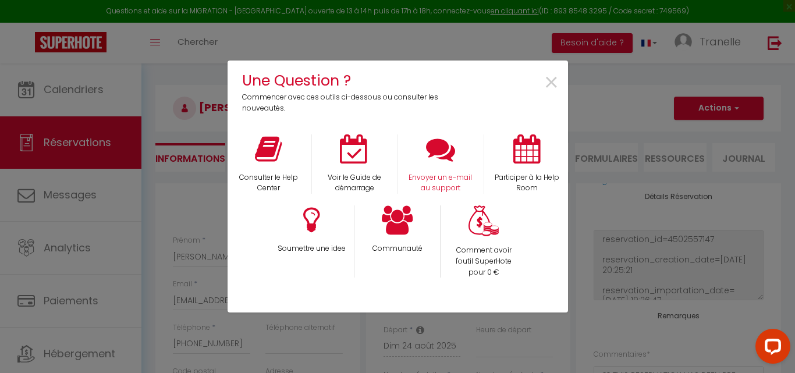
select select
checkbox input "false"
select select
checkbox input "false"
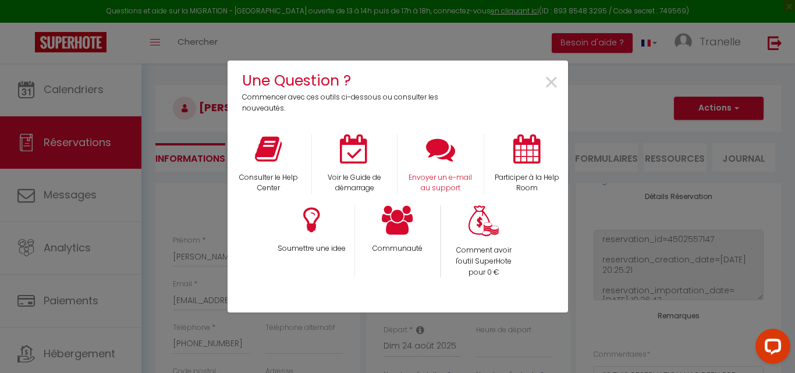
select select
checkbox input "false"
select select
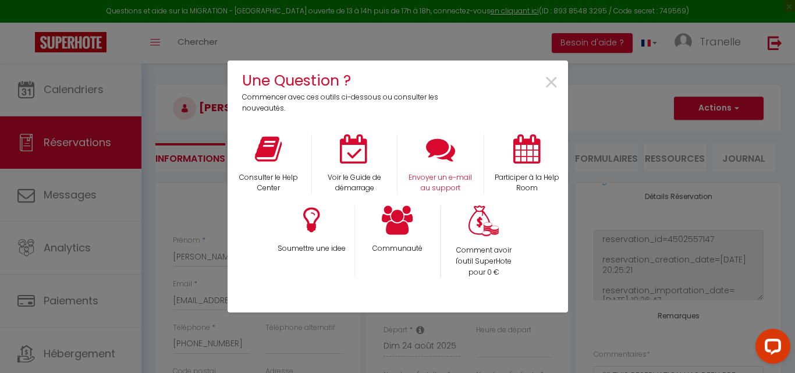
checkbox input "false"
select select
checkbox input "false"
select select
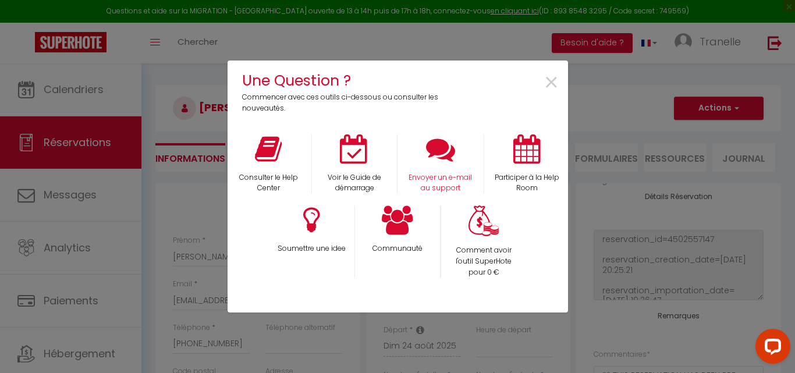
select select
checkbox input "false"
select select
checkbox input "false"
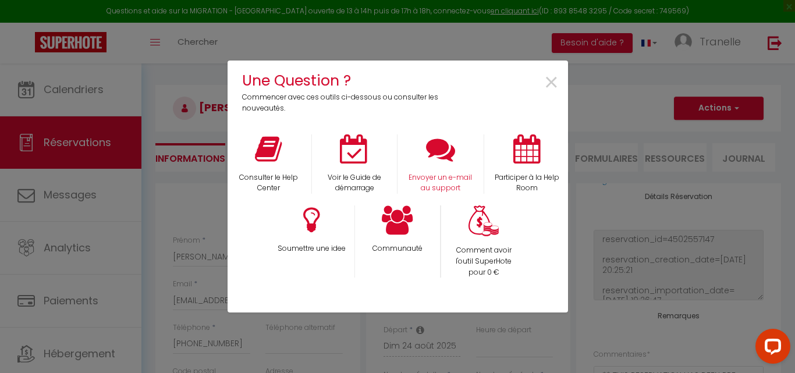
select select
checkbox input "false"
select select
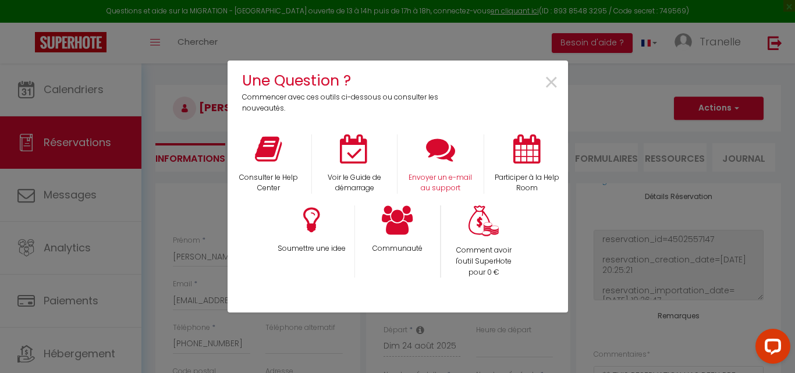
checkbox input "false"
select select
checkbox input "false"
select select
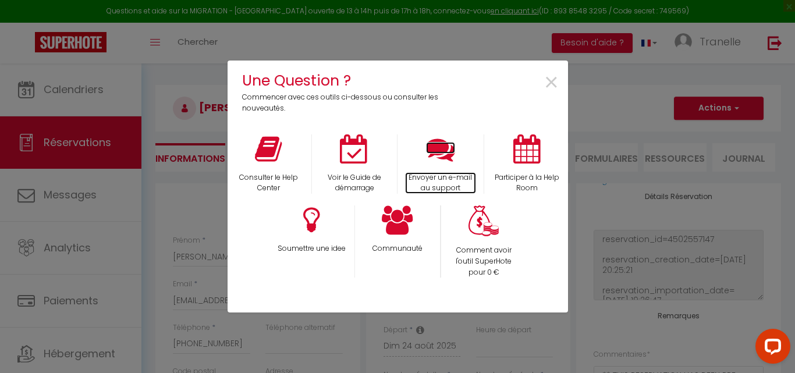
select select
checkbox input "false"
select select
checkbox input "false"
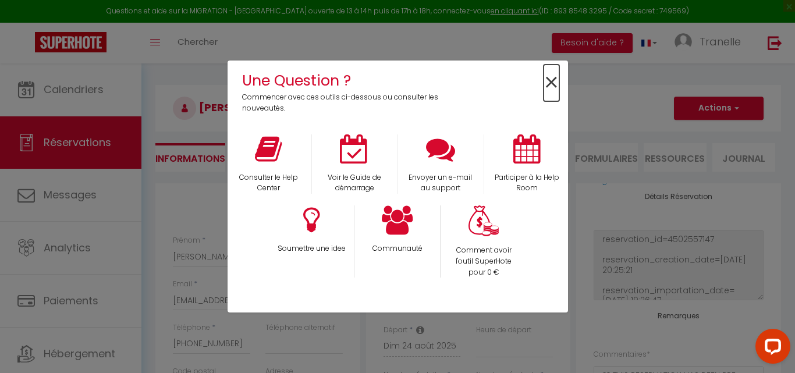
click at [428, 76] on span "×" at bounding box center [552, 83] width 16 height 37
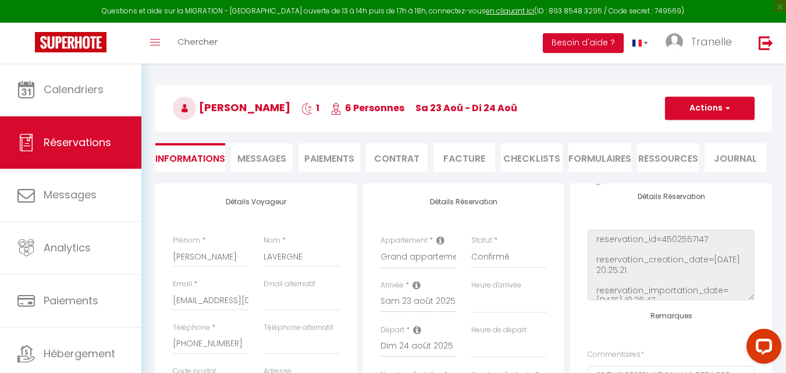
select select
click at [98, 139] on span "Réservations" at bounding box center [78, 142] width 68 height 15
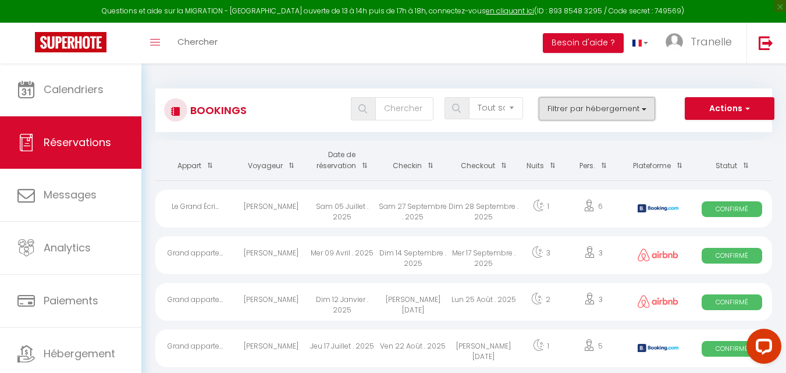
click at [428, 108] on button "Filtrer par hébergement" at bounding box center [597, 108] width 116 height 23
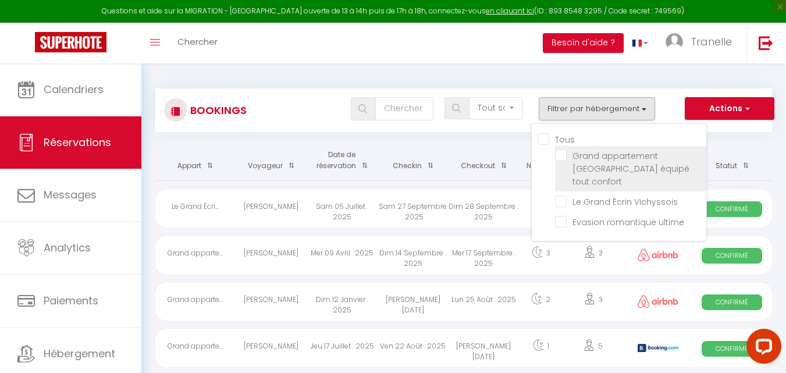
click at [428, 154] on input "Grand appartement [GEOGRAPHIC_DATA] équipé tout confort" at bounding box center [630, 156] width 151 height 12
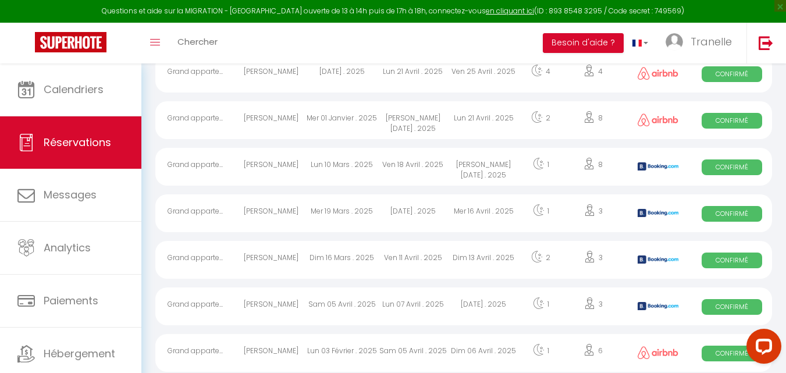
scroll to position [1668, 0]
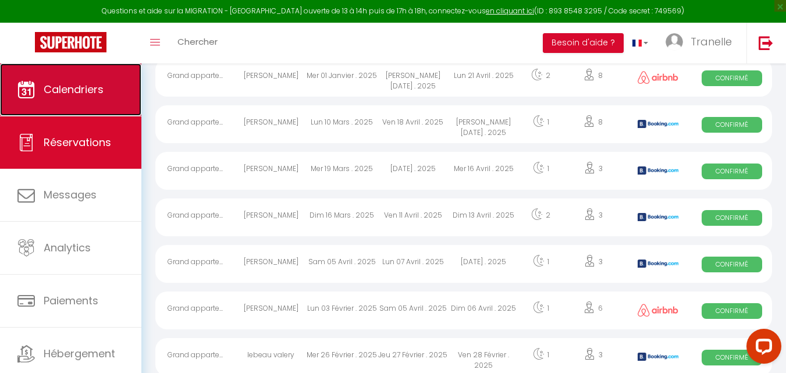
click at [83, 78] on link "Calendriers" at bounding box center [70, 89] width 141 height 52
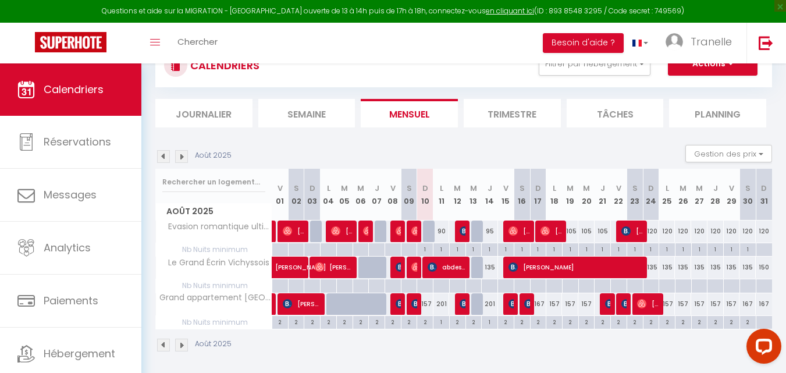
scroll to position [63, 0]
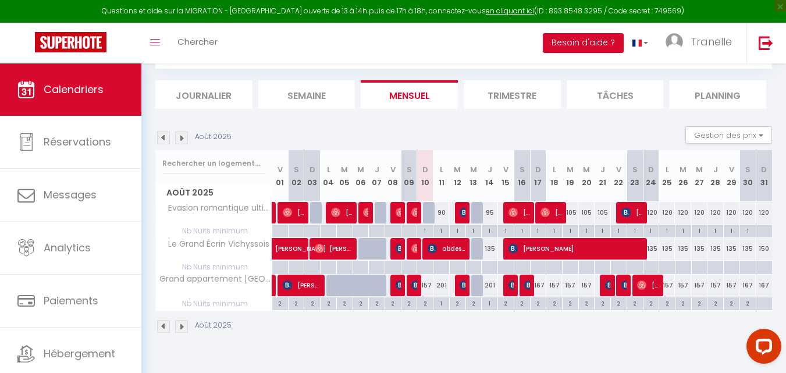
click at [428, 304] on div "1" at bounding box center [442, 302] width 16 height 11
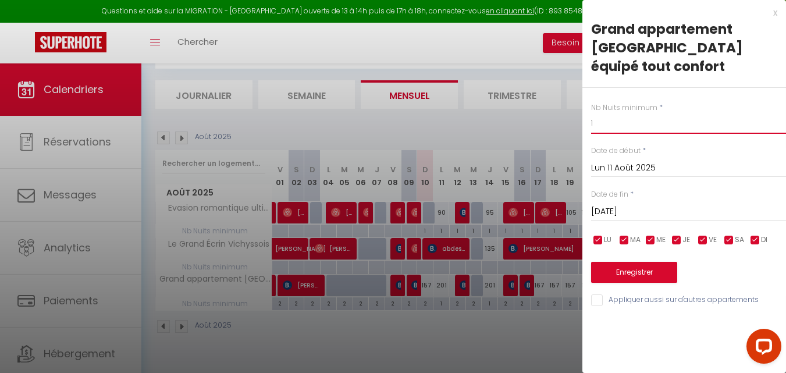
click at [428, 113] on input "1" at bounding box center [688, 123] width 195 height 21
click at [428, 262] on button "Enregistrer" at bounding box center [634, 272] width 86 height 21
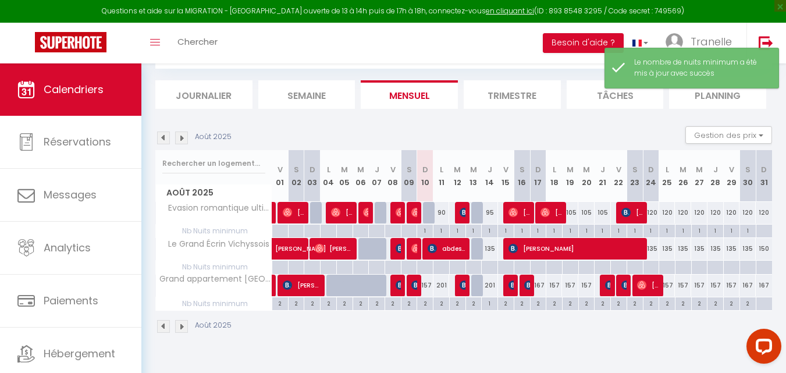
click at [428, 306] on div at bounding box center [764, 303] width 16 height 13
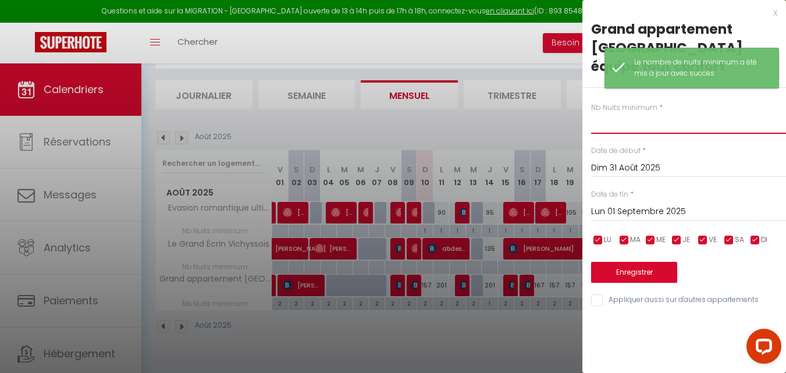
click at [428, 113] on input "text" at bounding box center [688, 123] width 195 height 21
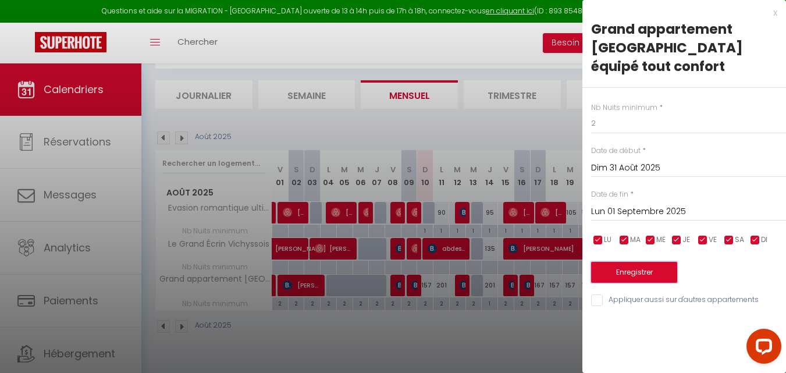
click at [428, 262] on button "Enregistrer" at bounding box center [634, 272] width 86 height 21
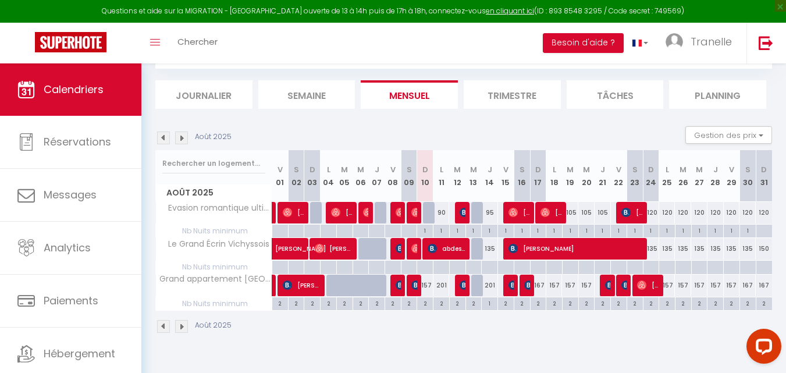
click at [428, 286] on div "201" at bounding box center [442, 286] width 16 height 22
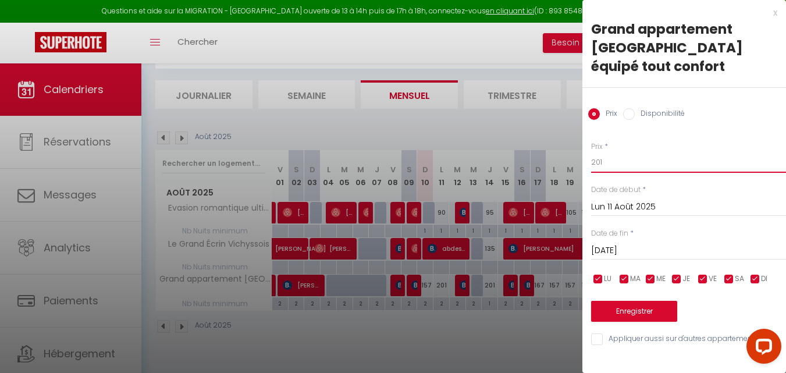
click at [428, 152] on input "201" at bounding box center [688, 162] width 195 height 21
click at [428, 301] on button "Enregistrer" at bounding box center [634, 311] width 86 height 21
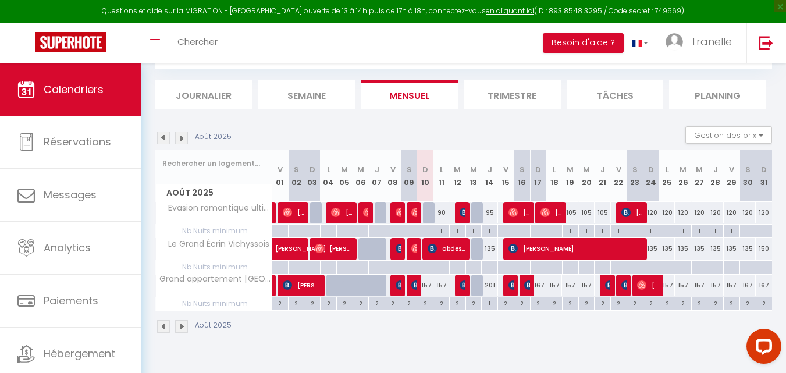
click at [428, 304] on div "1" at bounding box center [490, 302] width 16 height 11
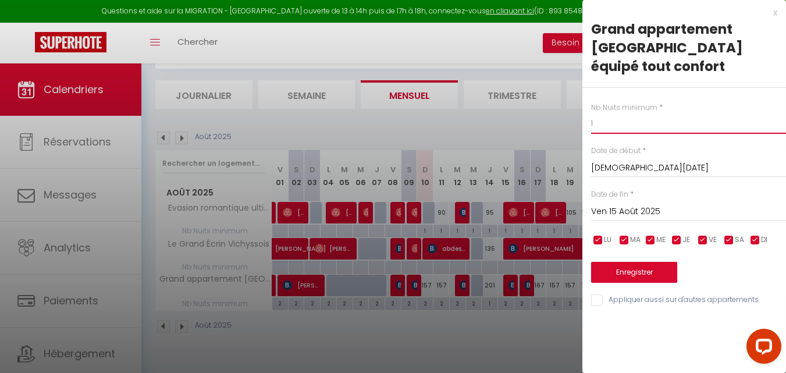
click at [428, 113] on input "1" at bounding box center [688, 123] width 195 height 21
click at [428, 262] on button "Enregistrer" at bounding box center [634, 272] width 86 height 21
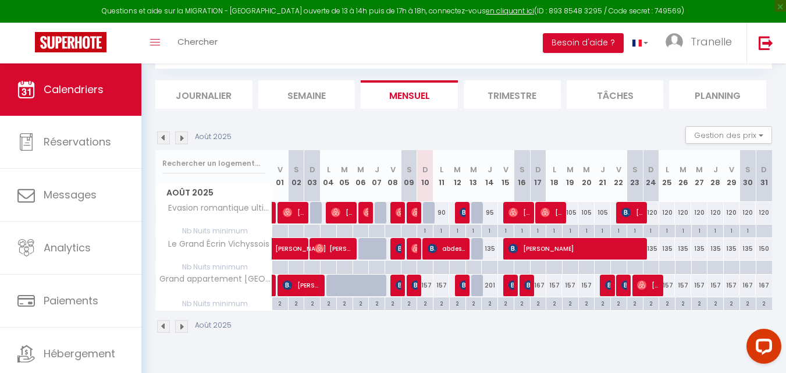
click at [428, 304] on div "2" at bounding box center [442, 302] width 16 height 11
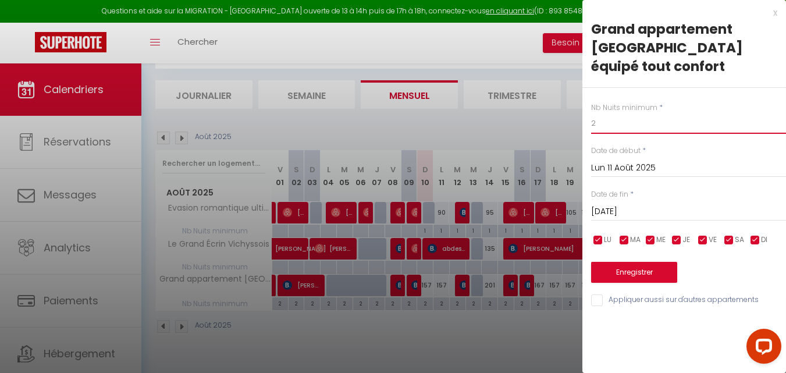
click at [428, 113] on input "2" at bounding box center [688, 123] width 195 height 21
click at [428, 262] on button "Enregistrer" at bounding box center [634, 272] width 86 height 21
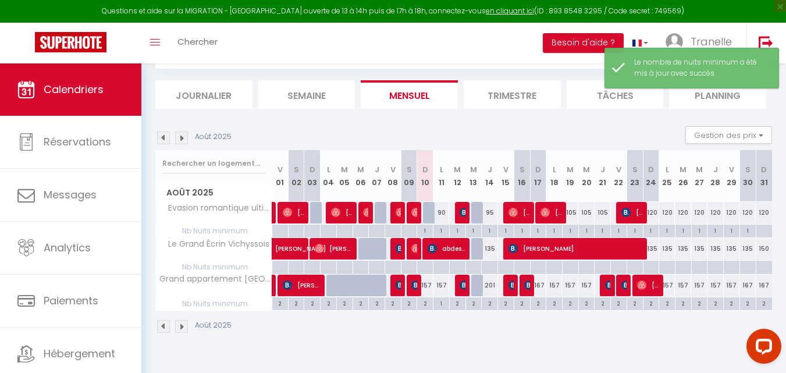
click at [428, 303] on div "2" at bounding box center [490, 302] width 16 height 11
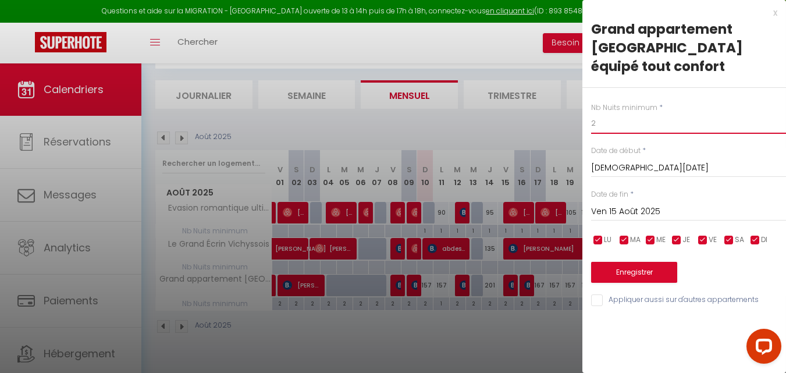
click at [428, 113] on input "2" at bounding box center [688, 123] width 195 height 21
click at [428, 262] on button "Enregistrer" at bounding box center [634, 272] width 86 height 21
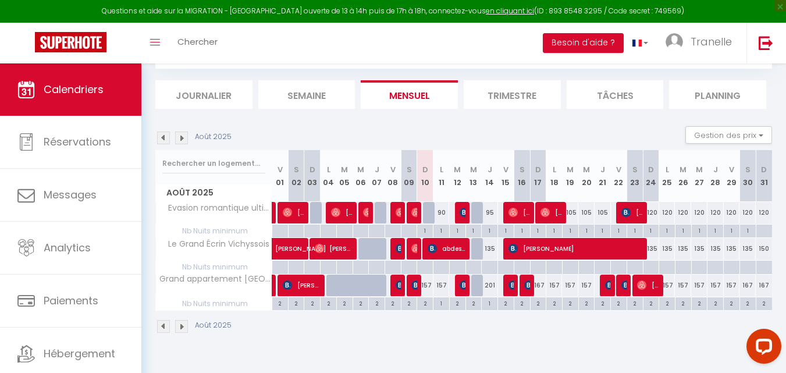
click at [428, 304] on div "1" at bounding box center [442, 302] width 16 height 11
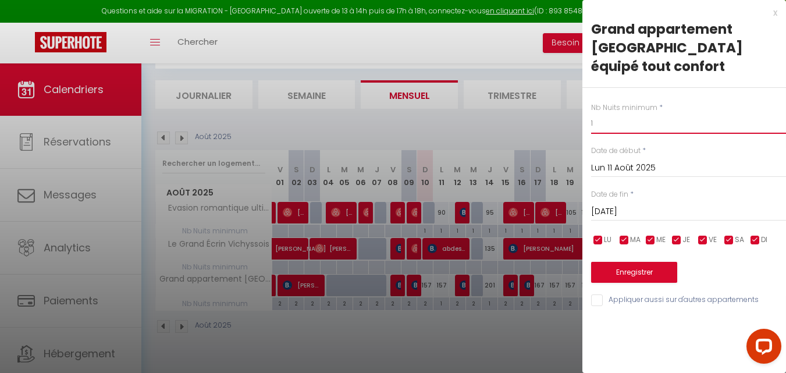
click at [428, 113] on input "1" at bounding box center [688, 123] width 195 height 21
click at [428, 262] on button "Enregistrer" at bounding box center [634, 272] width 86 height 21
